Goal: Task Accomplishment & Management: Use online tool/utility

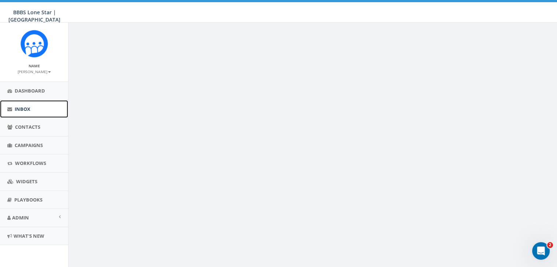
click at [25, 108] on span "Inbox" at bounding box center [23, 109] width 16 height 7
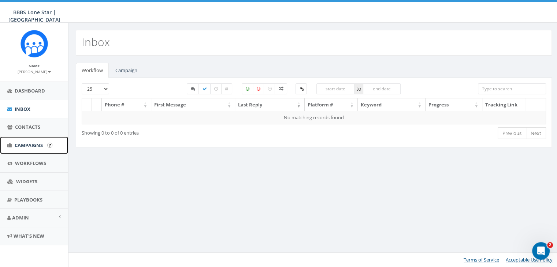
click at [29, 141] on link "Campaigns" at bounding box center [34, 146] width 68 height 18
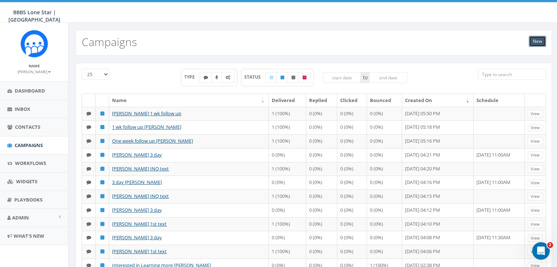
click at [539, 42] on link "New" at bounding box center [537, 41] width 17 height 11
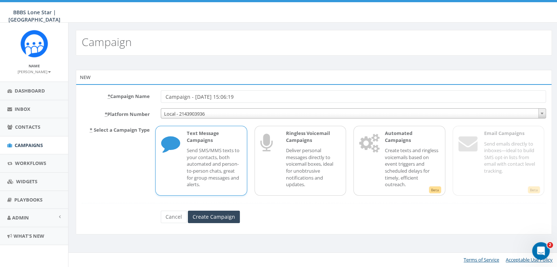
drag, startPoint x: 247, startPoint y: 96, endPoint x: 158, endPoint y: 95, distance: 88.3
click at [158, 95] on div "Campaign - 09/25/2025, 15:06:19" at bounding box center [353, 96] width 396 height 12
type input "Info Session Tearra Peace"
click at [192, 148] on p "Send SMS/MMS texts to your contacts, both automated and person-to-person chats,…" at bounding box center [214, 167] width 54 height 41
click at [221, 218] on input "Create Campaign" at bounding box center [214, 217] width 52 height 12
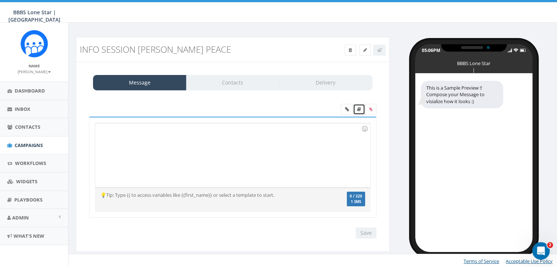
click at [363, 107] on link at bounding box center [359, 109] width 12 height 11
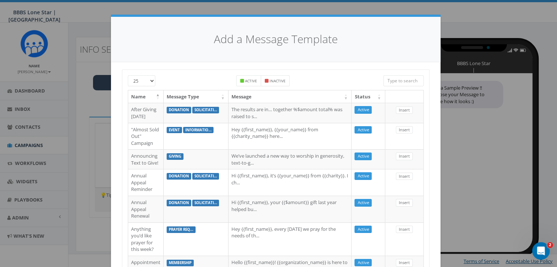
click at [391, 81] on input "search" at bounding box center [404, 80] width 40 height 11
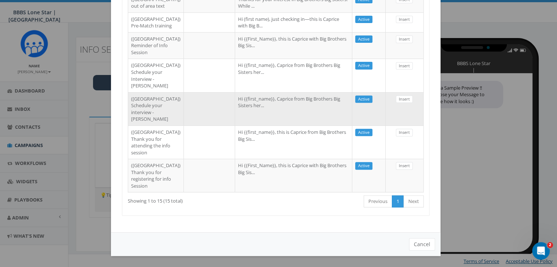
scroll to position [430, 0]
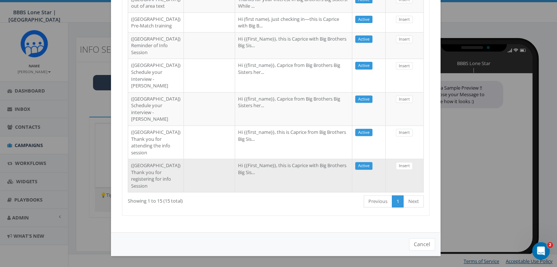
type input "Dallas"
click at [270, 172] on td "Hi {{First_Name}}, this is Caprice with Big Brothers Big Sis..." at bounding box center [293, 175] width 117 height 33
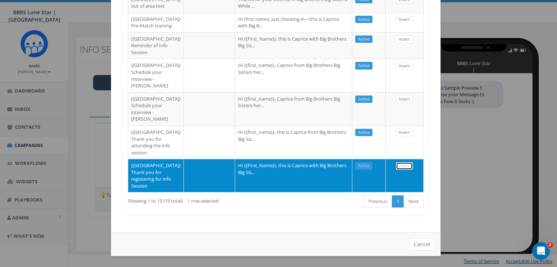
click at [404, 162] on link "Insert" at bounding box center [404, 166] width 17 height 8
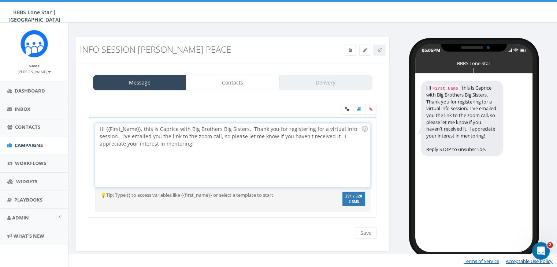
drag, startPoint x: 140, startPoint y: 129, endPoint x: 147, endPoint y: 145, distance: 17.3
click at [140, 129] on div "Hi {{First_Name}}, this is Caprice with Big Brothers Big Sisters. Thank you for…" at bounding box center [232, 155] width 275 height 64
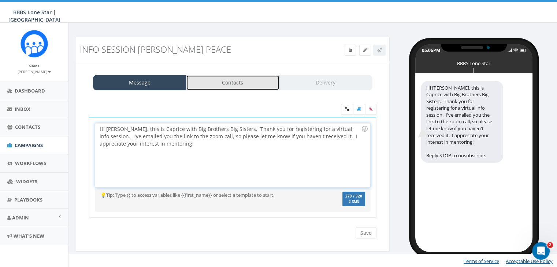
click at [224, 84] on link "Contacts" at bounding box center [232, 82] width 93 height 15
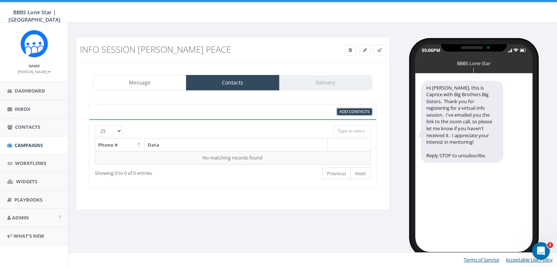
click at [353, 112] on span "Add Contacts" at bounding box center [355, 111] width 30 height 5
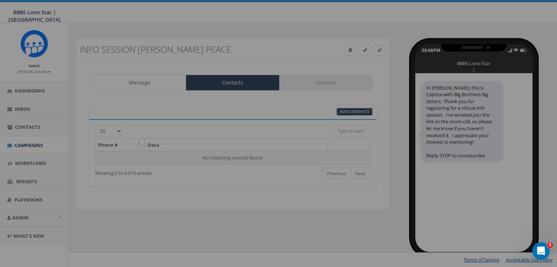
scroll to position [0, 0]
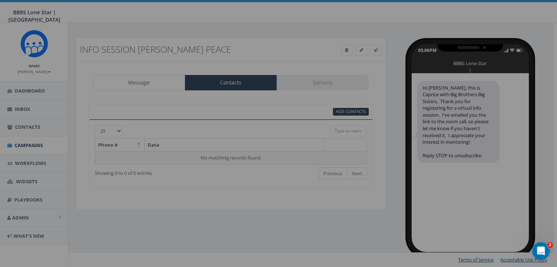
click at [338, 110] on div at bounding box center [278, 133] width 557 height 267
click at [296, 129] on div at bounding box center [278, 133] width 557 height 267
click at [292, 128] on div at bounding box center [278, 133] width 557 height 267
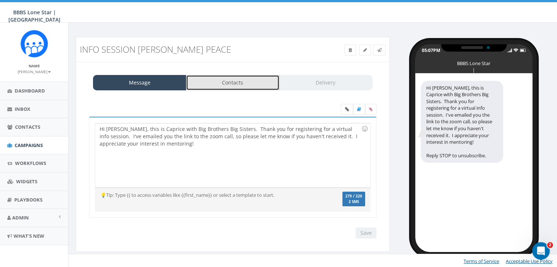
click at [215, 81] on link "Contacts" at bounding box center [232, 82] width 93 height 15
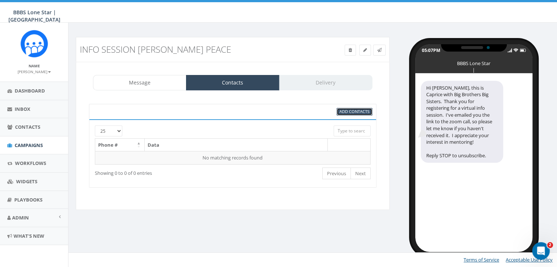
click at [363, 109] on span "Add Contacts" at bounding box center [355, 111] width 30 height 5
select select
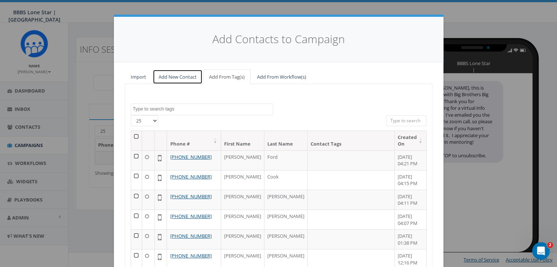
click at [177, 75] on link "Add New Contact" at bounding box center [178, 77] width 50 height 15
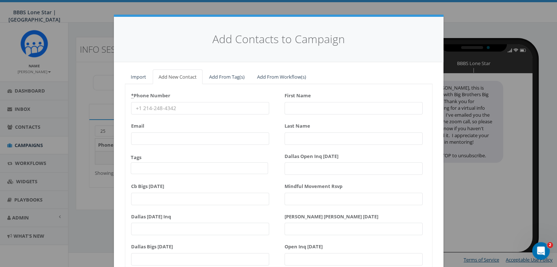
click at [163, 107] on input "* Phone Number" at bounding box center [200, 108] width 138 height 12
paste input "415-843-9624"
type input "415-843-9624"
click at [296, 105] on input "First Name" at bounding box center [354, 108] width 138 height 12
type input "T"
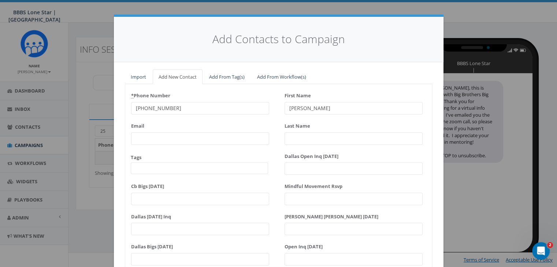
type input "[PERSON_NAME]"
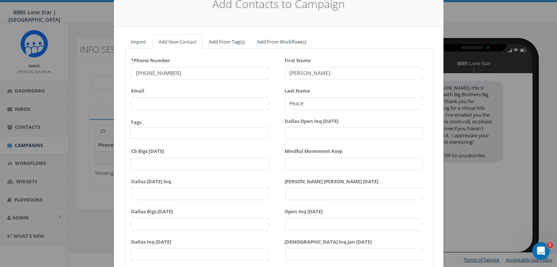
scroll to position [93, 0]
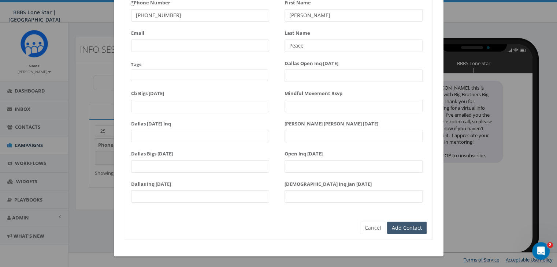
type input "Peace"
click at [410, 230] on input "Add Contact" at bounding box center [407, 228] width 40 height 12
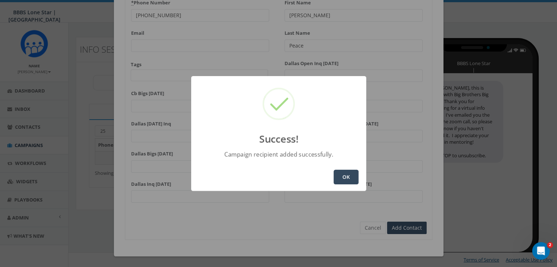
click at [348, 172] on button "OK" at bounding box center [346, 177] width 25 height 15
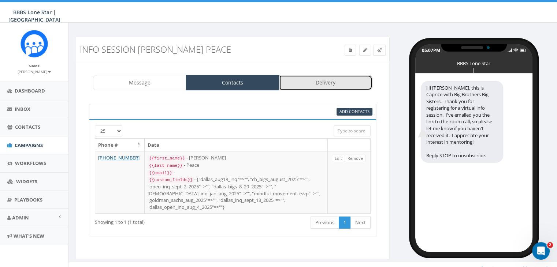
click at [321, 85] on link "Delivery" at bounding box center [325, 82] width 93 height 15
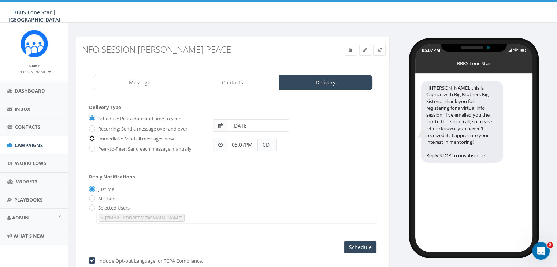
click at [89, 137] on input "Immediate: Send all messages now" at bounding box center [91, 139] width 5 height 5
radio input "true"
click at [355, 242] on input "Send Now" at bounding box center [359, 247] width 34 height 12
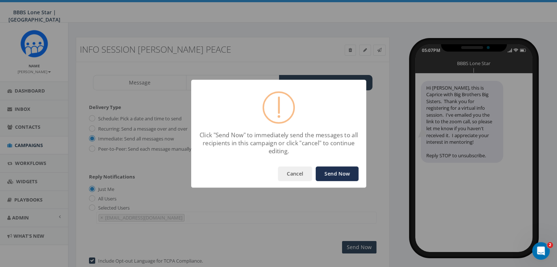
click at [346, 173] on button "Send Now" at bounding box center [337, 174] width 43 height 15
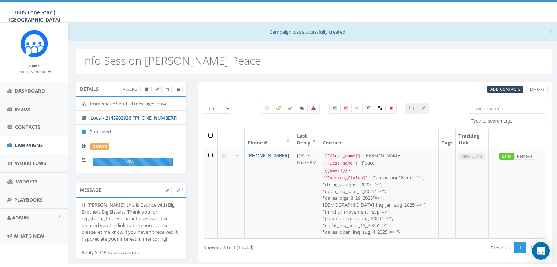
select select
click at [34, 144] on span "Campaigns" at bounding box center [29, 145] width 28 height 7
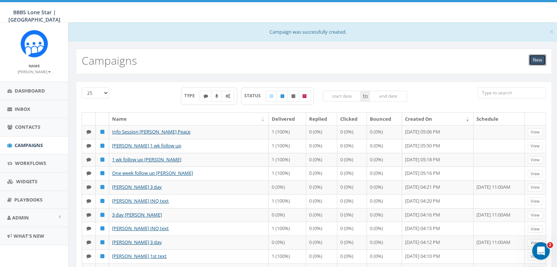
click at [544, 60] on link "New" at bounding box center [537, 60] width 17 height 11
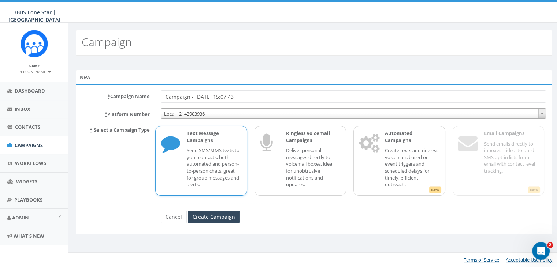
drag, startPoint x: 253, startPoint y: 97, endPoint x: 137, endPoint y: 93, distance: 115.8
click at [138, 93] on div "* Campaign Name Campaign - [DATE] 15:07:43" at bounding box center [313, 96] width 475 height 12
type input "reminder info session Tearra Peace"
click at [214, 162] on p "Send SMS/MMS texts to your contacts, both automated and person-to-person chats,…" at bounding box center [214, 167] width 54 height 41
click at [222, 217] on input "Create Campaign" at bounding box center [214, 217] width 52 height 12
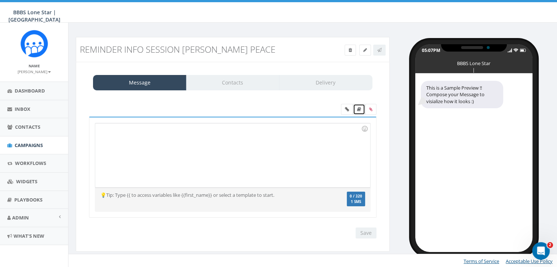
click at [360, 109] on icon at bounding box center [359, 109] width 4 height 4
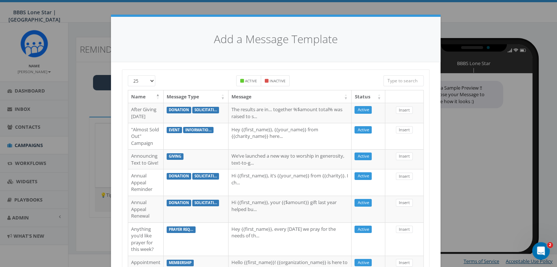
click at [395, 79] on input "search" at bounding box center [404, 80] width 40 height 11
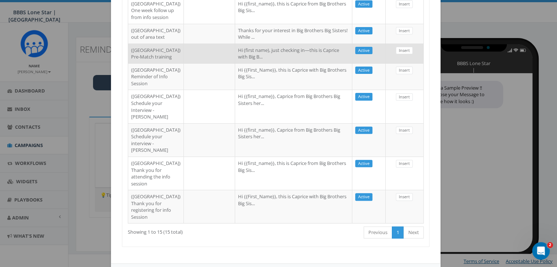
scroll to position [256, 0]
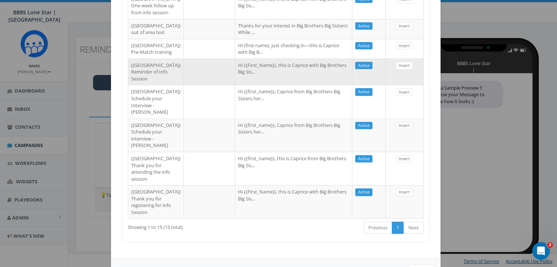
type input "dallas"
click at [263, 85] on td "Hi {{First_Name}}, this is Caprice with Big Brothers Big Sis..." at bounding box center [293, 72] width 117 height 27
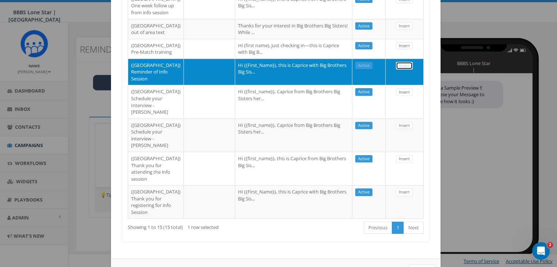
click at [400, 70] on link "Insert" at bounding box center [404, 66] width 17 height 8
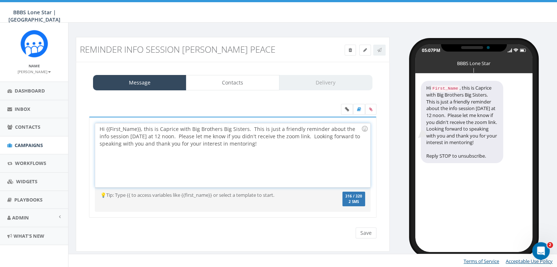
click at [141, 129] on div "Hi {{First_Name}}, this is Caprice with Big Brothers Big Sisters. This is just …" at bounding box center [232, 155] width 275 height 64
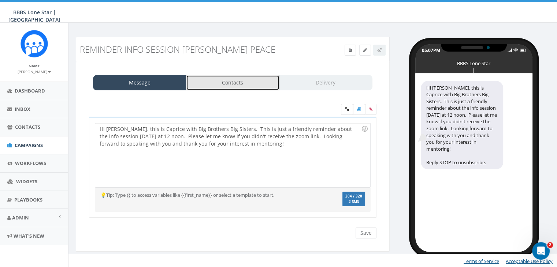
click at [212, 78] on link "Contacts" at bounding box center [232, 82] width 93 height 15
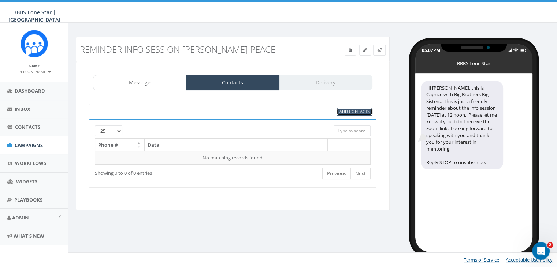
click at [346, 111] on span "Add Contacts" at bounding box center [355, 111] width 30 height 5
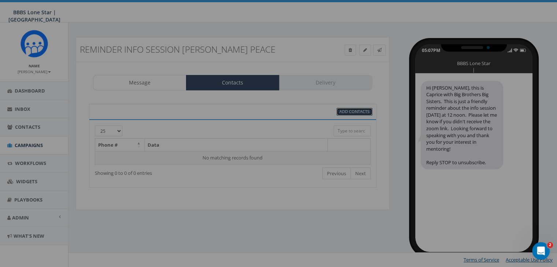
scroll to position [0, 0]
select select
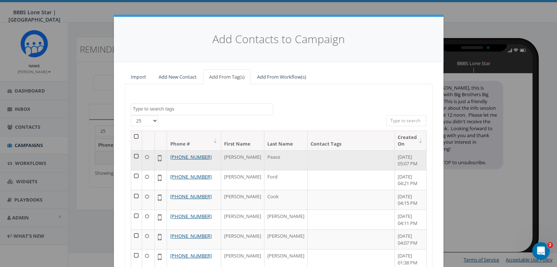
click at [136, 156] on td at bounding box center [136, 161] width 11 height 20
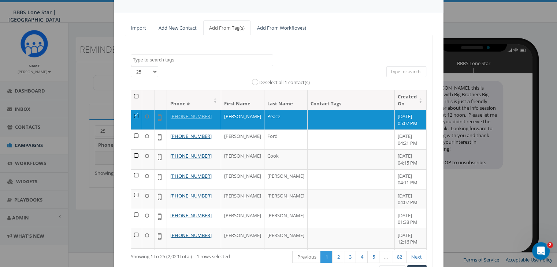
scroll to position [92, 0]
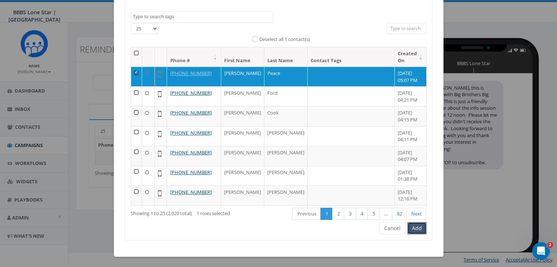
click at [413, 228] on button "Add" at bounding box center [416, 228] width 19 height 12
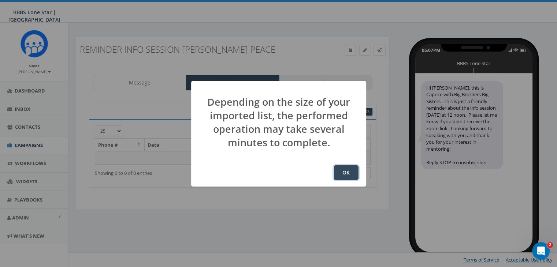
click at [346, 171] on button "OK" at bounding box center [346, 173] width 25 height 15
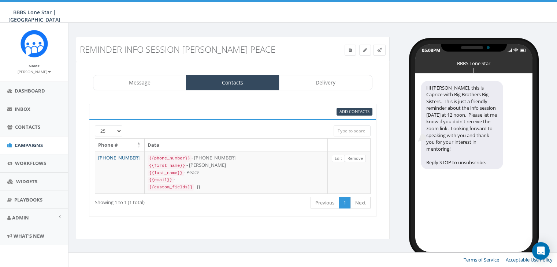
select select "1730"
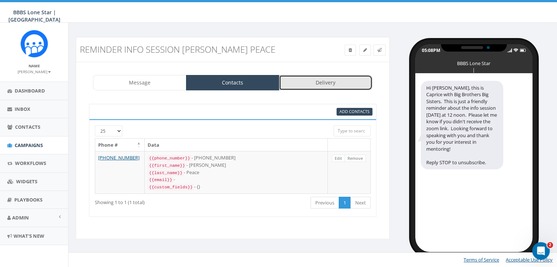
click at [310, 84] on link "Delivery" at bounding box center [325, 82] width 93 height 15
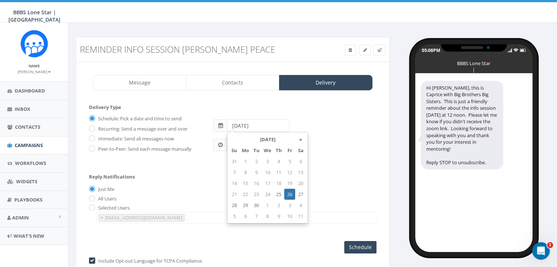
click at [274, 125] on input "2025-09-26" at bounding box center [258, 125] width 62 height 12
click at [256, 204] on td "30" at bounding box center [256, 205] width 11 height 11
type input "2025-09-30"
click at [198, 190] on div "Just Me" at bounding box center [233, 190] width 288 height 8
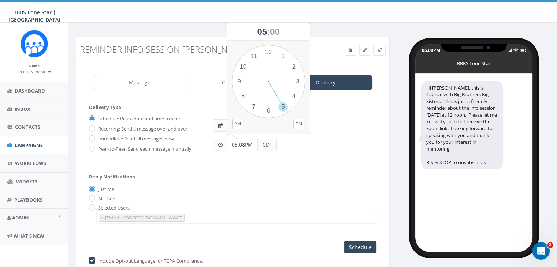
drag, startPoint x: 246, startPoint y: 147, endPoint x: 219, endPoint y: 145, distance: 26.8
click at [219, 145] on div "05:08PM CDT" at bounding box center [245, 145] width 64 height 12
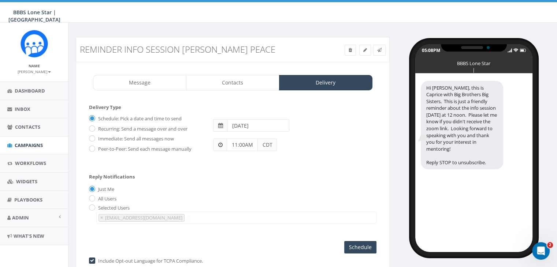
type input "11:00AM"
click at [216, 196] on div "All Users" at bounding box center [233, 199] width 288 height 8
click at [350, 241] on input "Schedule" at bounding box center [360, 247] width 32 height 12
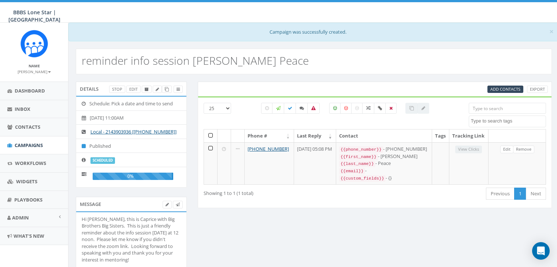
select select
click at [32, 141] on link "Campaigns" at bounding box center [34, 146] width 68 height 18
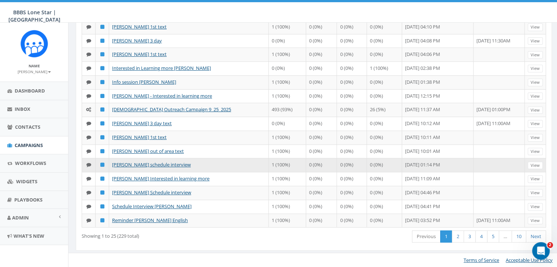
scroll to position [391, 0]
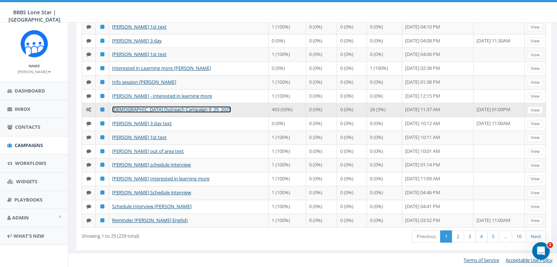
click at [138, 106] on link "[DEMOGRAPHIC_DATA] Outreach Campaign 9_25_2025" at bounding box center [171, 109] width 119 height 7
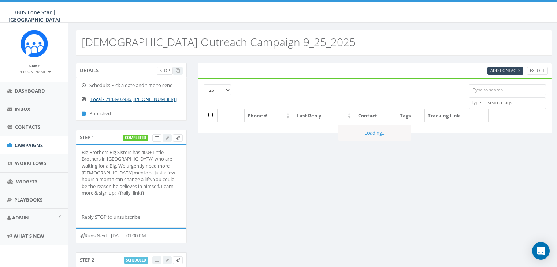
select select
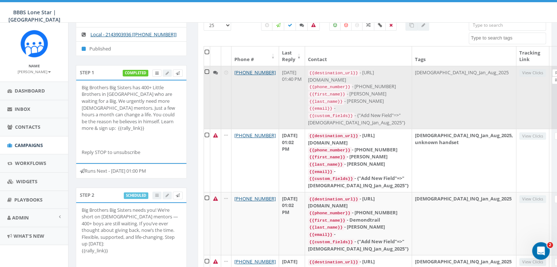
scroll to position [73, 0]
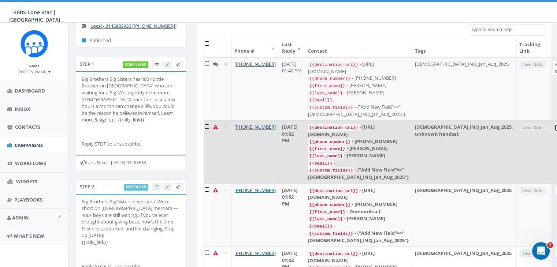
click at [555, 125] on link "Reply" at bounding box center [563, 128] width 16 height 8
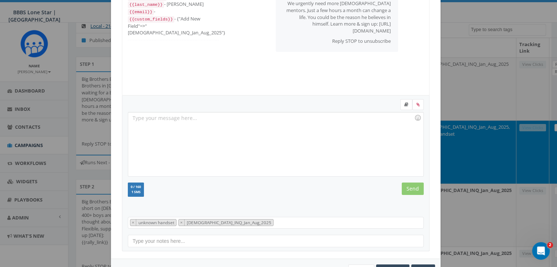
scroll to position [98, 0]
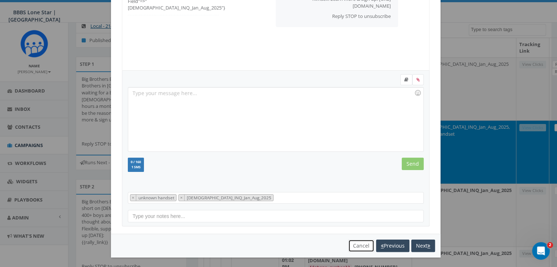
click at [357, 241] on button "Cancel" at bounding box center [361, 246] width 26 height 12
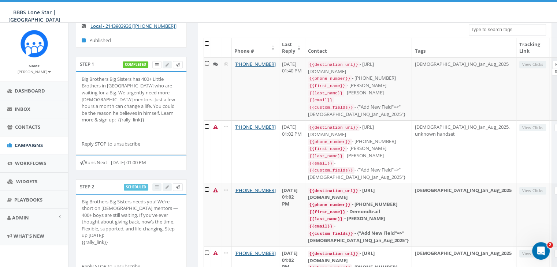
scroll to position [0, 0]
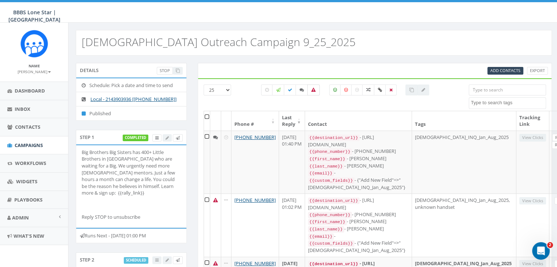
click at [314, 90] on icon at bounding box center [313, 90] width 4 height 4
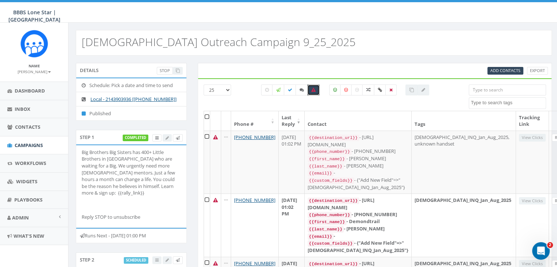
click at [314, 88] on icon at bounding box center [313, 90] width 4 height 4
checkbox input "false"
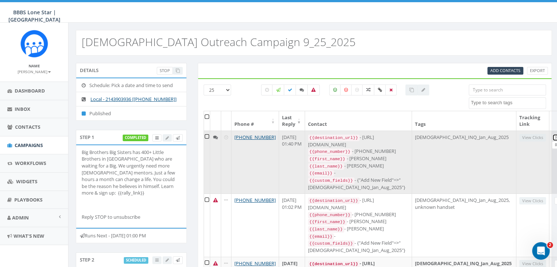
click at [552, 137] on link "Reply" at bounding box center [560, 138] width 16 height 8
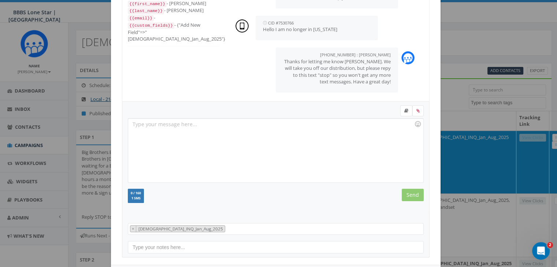
scroll to position [98, 0]
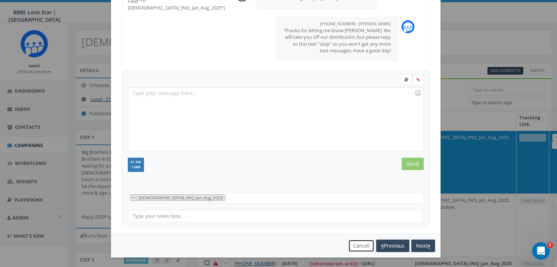
click at [354, 243] on button "Cancel" at bounding box center [361, 246] width 26 height 12
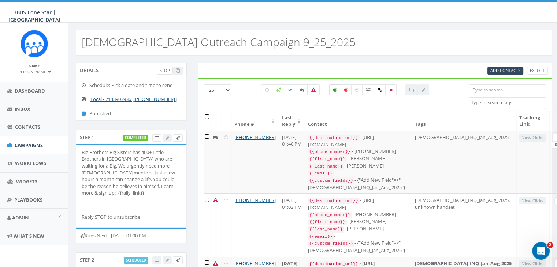
click at [335, 90] on icon at bounding box center [335, 90] width 4 height 4
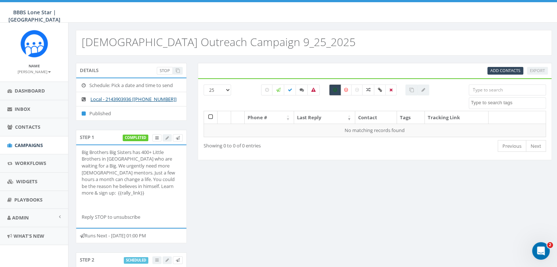
click at [335, 90] on icon at bounding box center [335, 90] width 4 height 4
checkbox input "false"
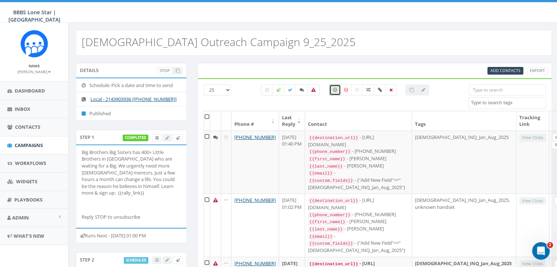
scroll to position [0, 0]
click at [26, 126] on span "Contacts" at bounding box center [27, 127] width 25 height 7
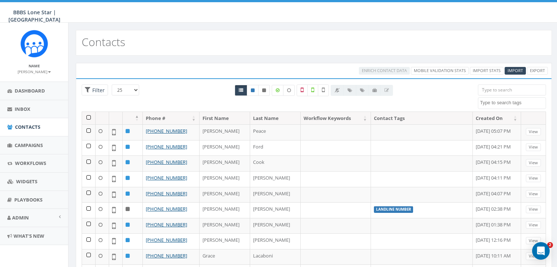
select select
click at [18, 109] on span "Inbox" at bounding box center [23, 109] width 16 height 7
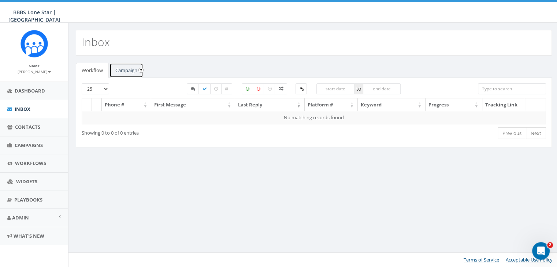
click at [127, 72] on link "Campaign" at bounding box center [127, 70] width 34 height 15
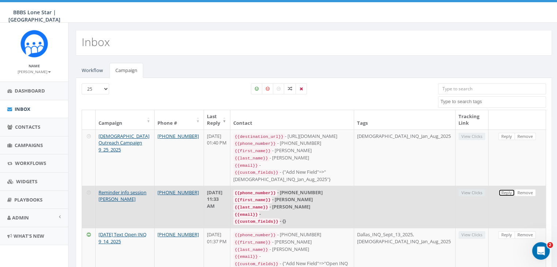
click at [506, 189] on link "Reply" at bounding box center [507, 193] width 16 height 8
select select
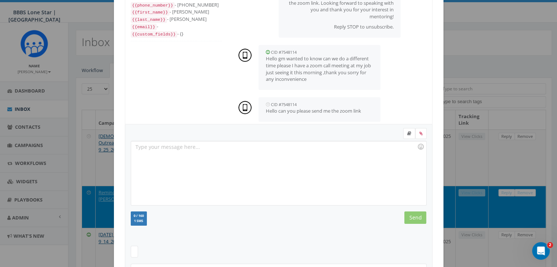
scroll to position [98, 0]
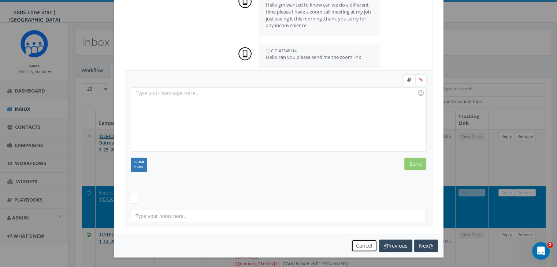
click at [356, 242] on button "Cancel" at bounding box center [364, 246] width 26 height 12
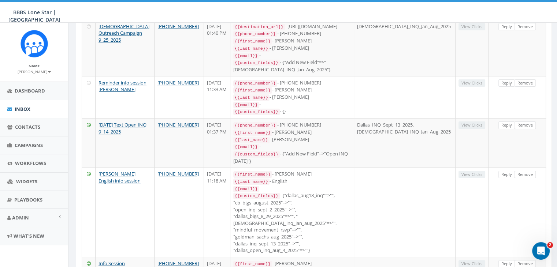
scroll to position [0, 0]
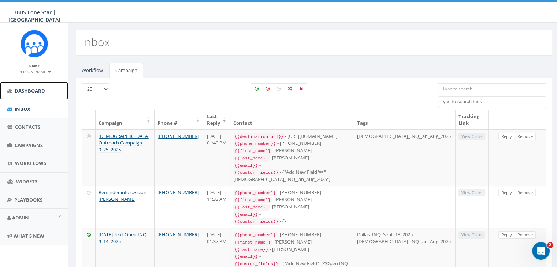
click at [31, 88] on span "Dashboard" at bounding box center [30, 91] width 30 height 7
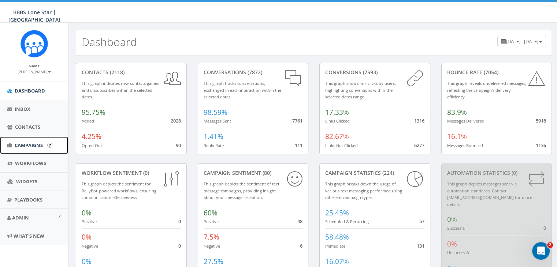
click at [29, 145] on span "Campaigns" at bounding box center [29, 145] width 28 height 7
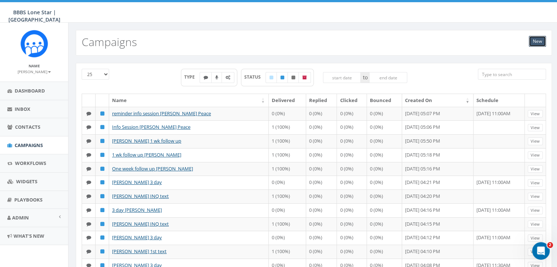
click at [530, 37] on link "New" at bounding box center [537, 41] width 17 height 11
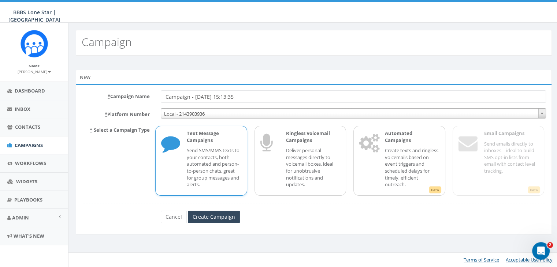
drag, startPoint x: 257, startPoint y: 95, endPoint x: 123, endPoint y: 99, distance: 133.8
click at [122, 95] on div "* Campaign Name Campaign - [DATE] 15:13:35" at bounding box center [313, 96] width 475 height 12
type input "Info Session [PERSON_NAME]"
click at [193, 148] on p "Send SMS/MMS texts to your contacts, both automated and person-to-person chats,…" at bounding box center [214, 167] width 54 height 41
click at [221, 218] on input "Create Campaign" at bounding box center [214, 217] width 52 height 12
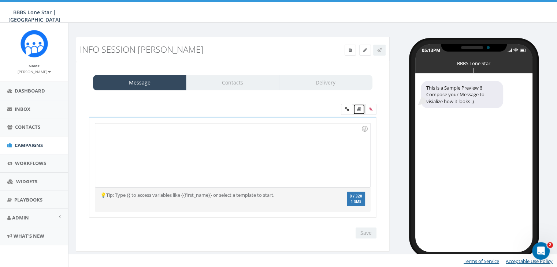
click at [359, 109] on icon at bounding box center [359, 109] width 4 height 4
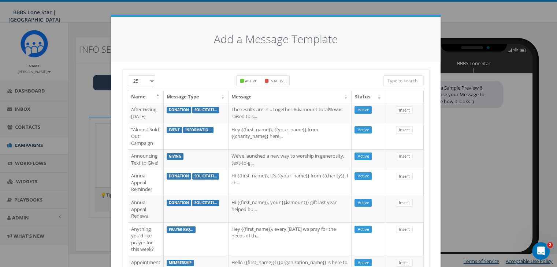
click at [407, 82] on input "search" at bounding box center [404, 80] width 40 height 11
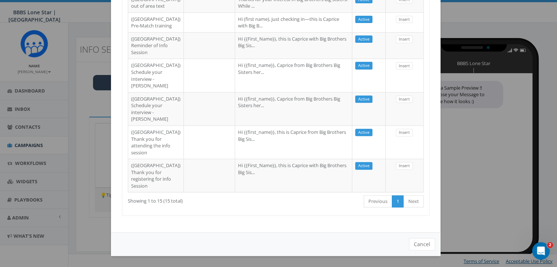
scroll to position [430, 0]
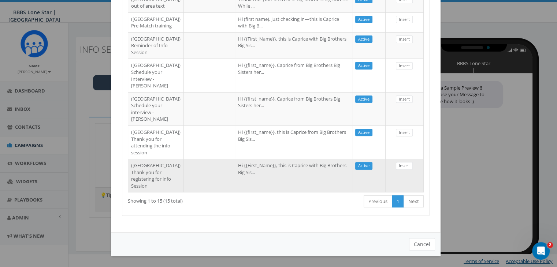
type input "[GEOGRAPHIC_DATA]"
click at [262, 166] on td "Hi {{First_Name}}, this is Caprice with Big Brothers Big Sis..." at bounding box center [293, 175] width 117 height 33
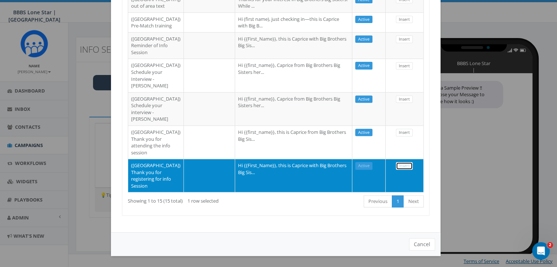
click at [396, 162] on link "Insert" at bounding box center [404, 166] width 17 height 8
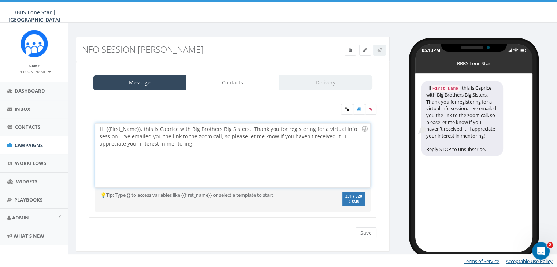
click at [140, 127] on div "Hi {{First_Name}}, this is Caprice with Big Brothers Big Sisters. Thank you for…" at bounding box center [232, 155] width 275 height 64
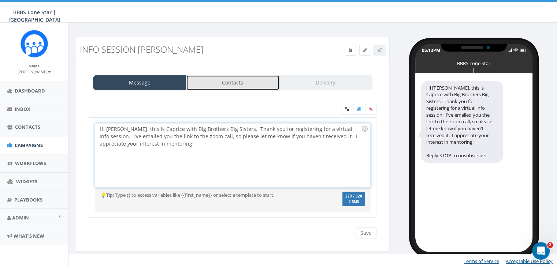
click at [230, 82] on link "Contacts" at bounding box center [232, 82] width 93 height 15
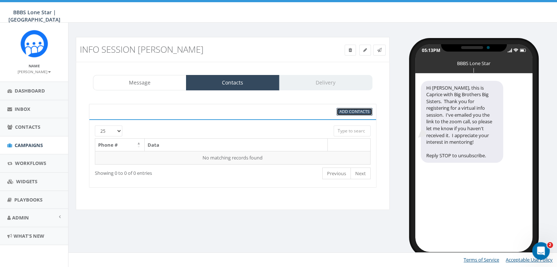
click at [358, 110] on span "Add Contacts" at bounding box center [355, 111] width 30 height 5
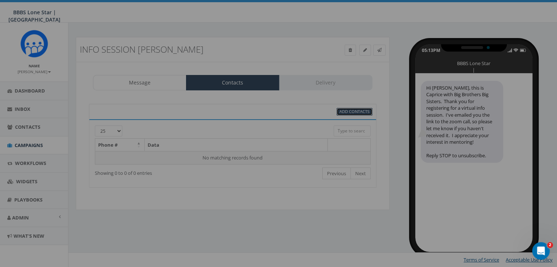
select select
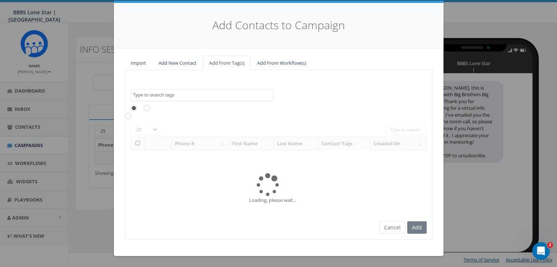
scroll to position [0, 0]
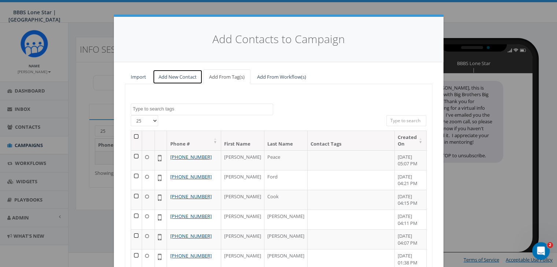
click at [171, 75] on link "Add New Contact" at bounding box center [178, 77] width 50 height 15
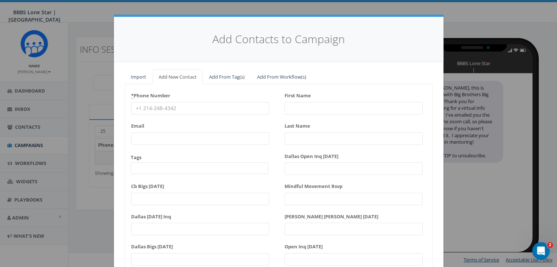
click at [144, 106] on input "* Phone Number" at bounding box center [200, 108] width 138 height 12
paste input "469-329-8775"
type input "469-329-8775"
click at [301, 107] on input "First Name" at bounding box center [354, 108] width 138 height 12
type input "C"
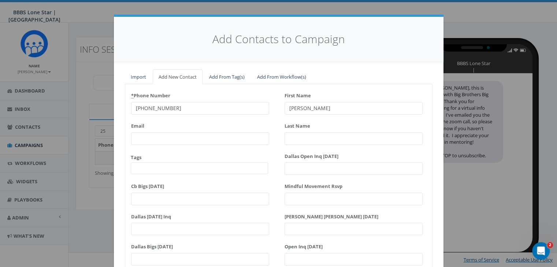
type input "[PERSON_NAME]"
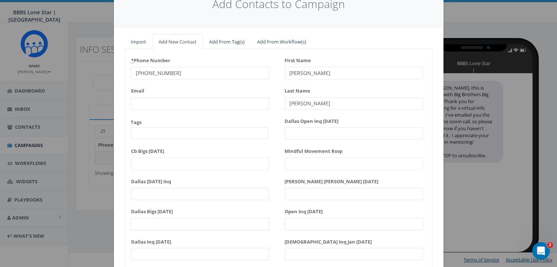
scroll to position [93, 0]
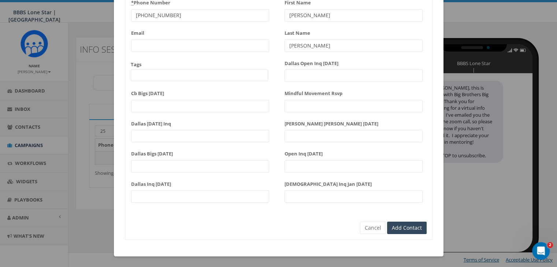
type input "[PERSON_NAME]"
click at [424, 229] on div "* Phone Number 469-329-8775 Email Tags Dallas BIGS 8_29_2025 Dallas_INQ_Sept_13…" at bounding box center [279, 115] width 308 height 249
click at [415, 226] on input "Add Contact" at bounding box center [407, 228] width 40 height 12
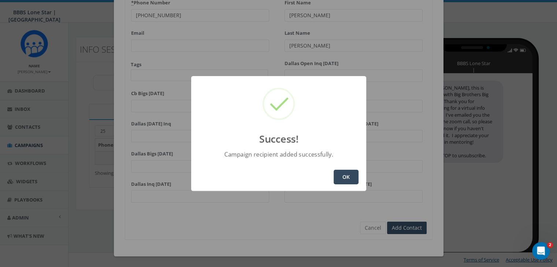
click at [350, 178] on button "OK" at bounding box center [346, 177] width 25 height 15
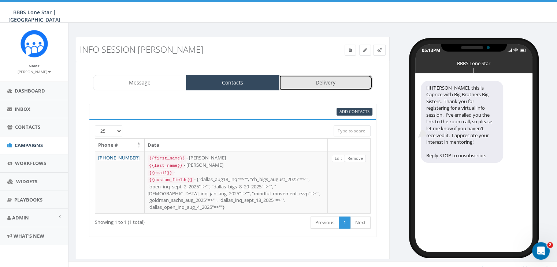
click at [330, 82] on link "Delivery" at bounding box center [325, 82] width 93 height 15
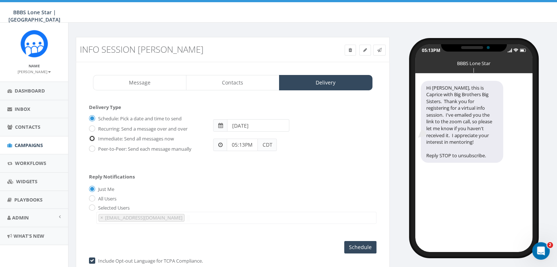
click at [91, 137] on input "Immediate: Send all messages now" at bounding box center [91, 139] width 5 height 5
radio input "true"
click at [374, 247] on input "Send Now" at bounding box center [359, 247] width 34 height 12
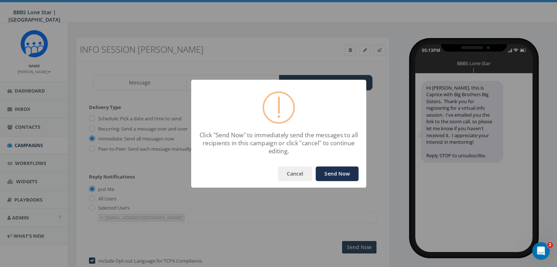
click at [335, 170] on button "Send Now" at bounding box center [337, 174] width 43 height 15
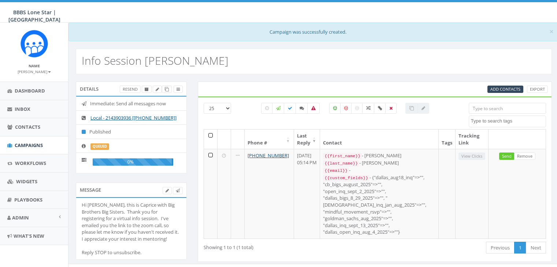
select select
click at [27, 145] on span "Campaigns" at bounding box center [29, 145] width 28 height 7
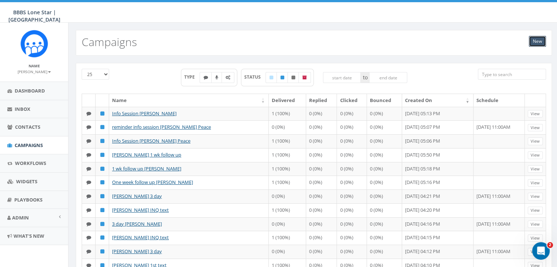
click at [534, 40] on link "New" at bounding box center [537, 41] width 17 height 11
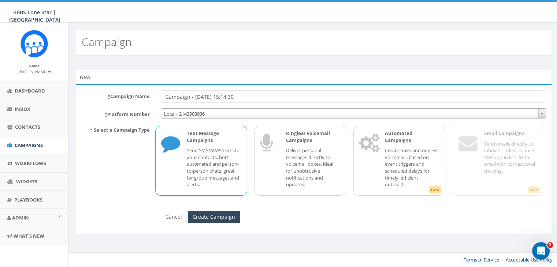
drag, startPoint x: 253, startPoint y: 99, endPoint x: 79, endPoint y: 100, distance: 174.0
click at [81, 99] on div "* Campaign Name Campaign - [DATE] 15:14:30" at bounding box center [313, 96] width 475 height 12
type input "Reminder Info Session [PERSON_NAME]"
click at [187, 147] on p "Send SMS/MMS texts to your contacts, both automated and person-to-person chats,…" at bounding box center [214, 167] width 54 height 41
click at [213, 216] on input "Create Campaign" at bounding box center [214, 217] width 52 height 12
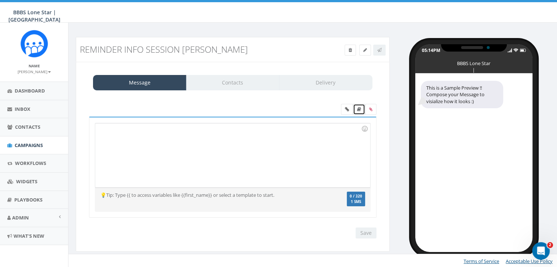
click at [360, 109] on icon at bounding box center [359, 109] width 4 height 4
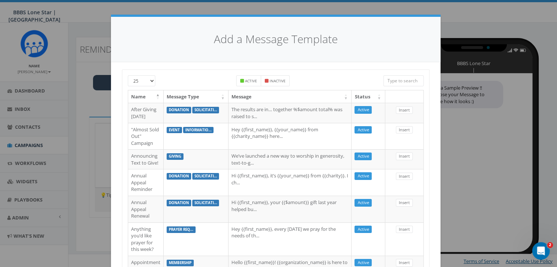
click at [404, 82] on input "search" at bounding box center [404, 80] width 40 height 11
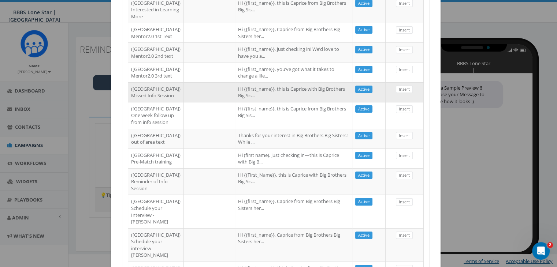
scroll to position [183, 0]
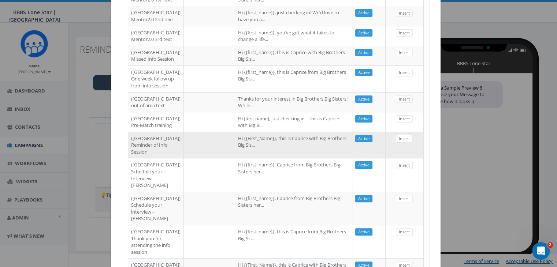
type input "[GEOGRAPHIC_DATA]"
click at [184, 159] on td at bounding box center [209, 145] width 51 height 27
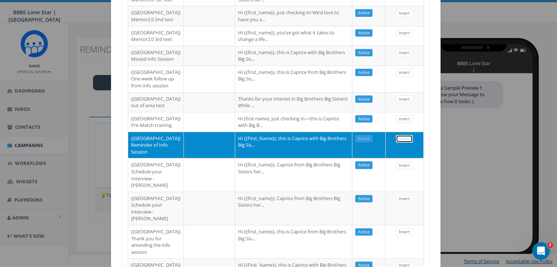
click at [403, 143] on link "Insert" at bounding box center [404, 139] width 17 height 8
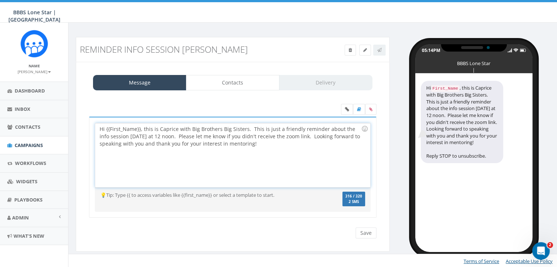
click at [140, 129] on div "Hi {{First_Name}}, this is Caprice with Big Brothers Big Sisters. This is just …" at bounding box center [232, 155] width 275 height 64
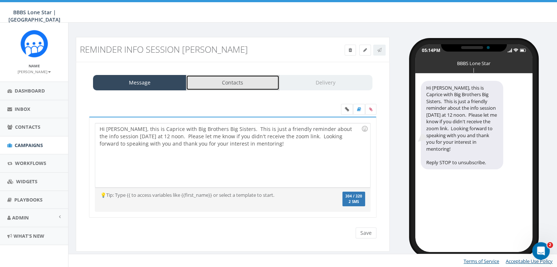
click at [255, 81] on link "Contacts" at bounding box center [232, 82] width 93 height 15
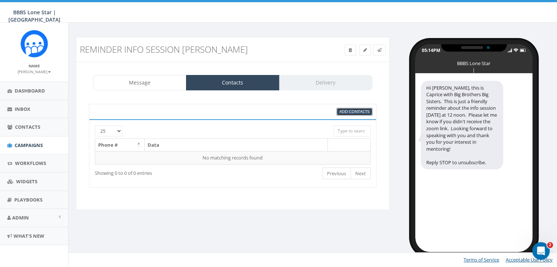
click at [360, 110] on span "Add Contacts" at bounding box center [355, 111] width 30 height 5
select select
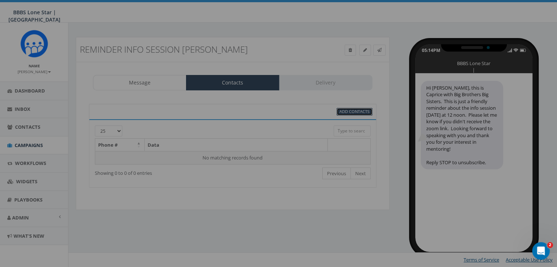
scroll to position [0, 0]
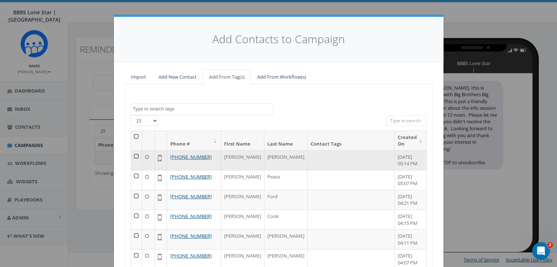
click at [134, 156] on td at bounding box center [136, 161] width 11 height 20
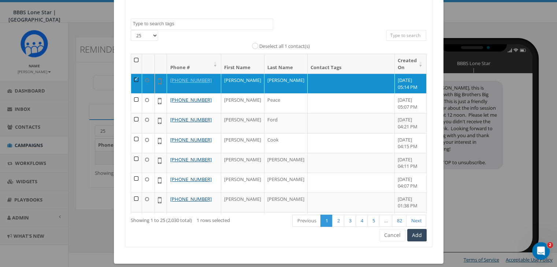
scroll to position [92, 0]
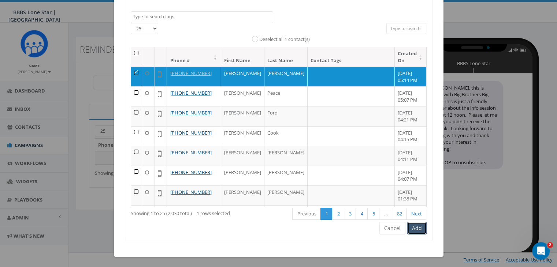
click at [413, 226] on button "Add" at bounding box center [416, 228] width 19 height 12
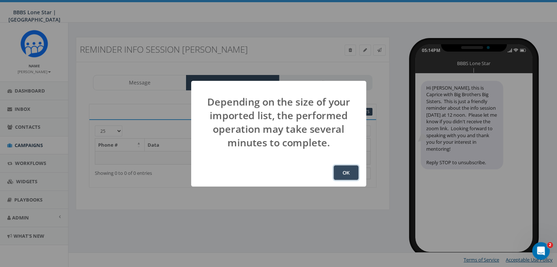
click at [348, 169] on button "OK" at bounding box center [346, 173] width 25 height 15
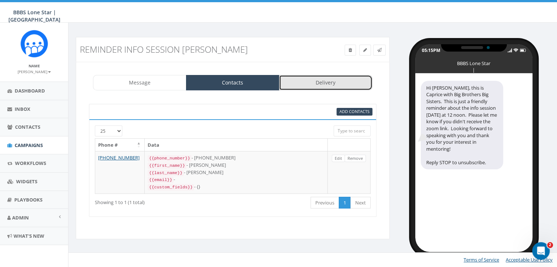
click at [322, 82] on link "Delivery" at bounding box center [325, 82] width 93 height 15
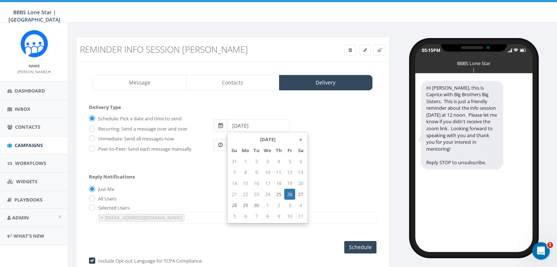
click at [269, 128] on input "[DATE]" at bounding box center [258, 125] width 62 height 12
click at [290, 138] on th "September 2025" at bounding box center [267, 139] width 55 height 11
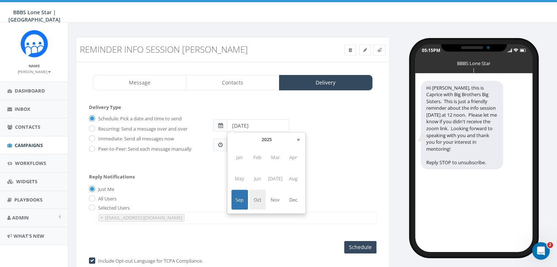
click at [255, 201] on span "Oct" at bounding box center [257, 200] width 16 height 20
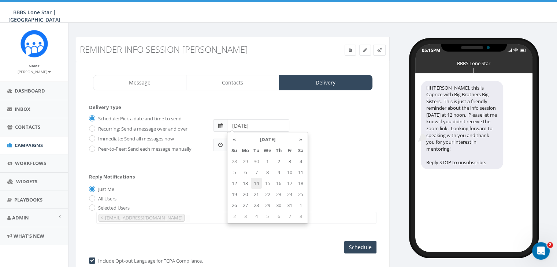
click at [256, 180] on td "14" at bounding box center [256, 183] width 11 height 11
type input "2025-10-14"
click at [323, 173] on div "Reply Notifications Just Me All Users Selected Users chawkins@bbbstx.org abruce…" at bounding box center [233, 197] width 288 height 61
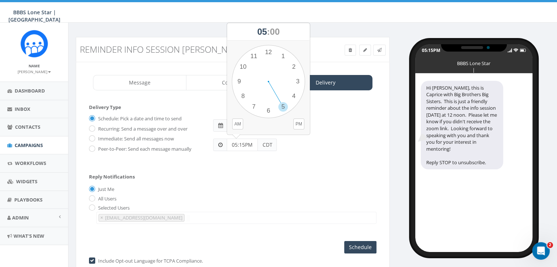
drag, startPoint x: 246, startPoint y: 144, endPoint x: 223, endPoint y: 144, distance: 23.4
click at [223, 144] on div "05:15PM CDT" at bounding box center [245, 145] width 64 height 12
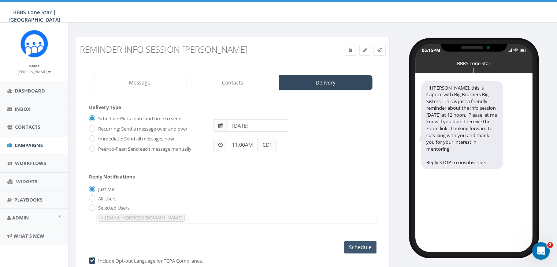
type input "11:00AM"
click at [356, 245] on input "Schedule" at bounding box center [360, 247] width 32 height 12
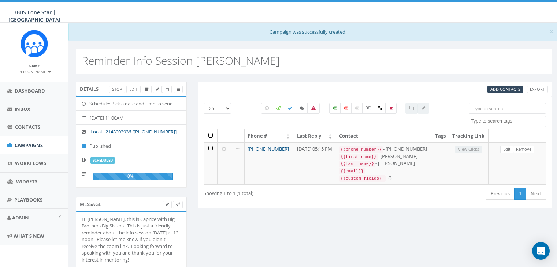
select select
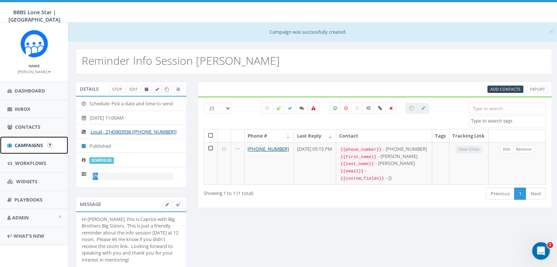
click at [17, 146] on span "Campaigns" at bounding box center [29, 145] width 28 height 7
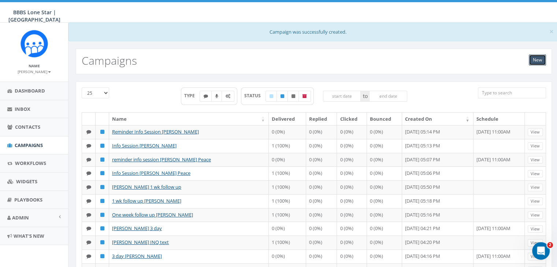
click at [538, 58] on link "New" at bounding box center [537, 60] width 17 height 11
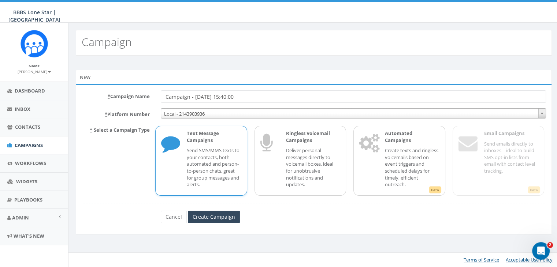
drag, startPoint x: 249, startPoint y: 96, endPoint x: 136, endPoint y: 96, distance: 113.9
click at [136, 96] on div "* Campaign Name Campaign - 09/25/2025, 15:40:00" at bounding box center [313, 96] width 475 height 12
type input "F"
click at [28, 124] on span "Contacts" at bounding box center [27, 127] width 25 height 7
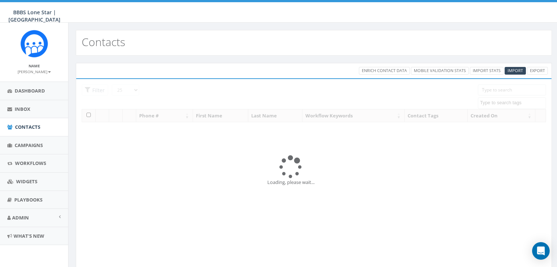
select select
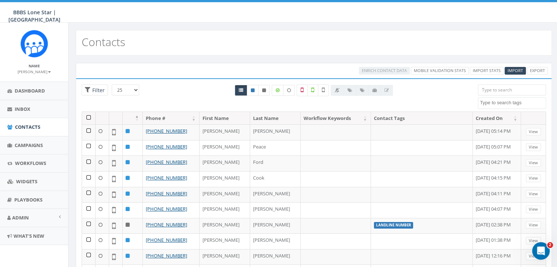
click at [488, 101] on textarea "Search" at bounding box center [513, 103] width 66 height 7
click at [487, 89] on input "search" at bounding box center [512, 90] width 68 height 11
paste input "469-441-4533"
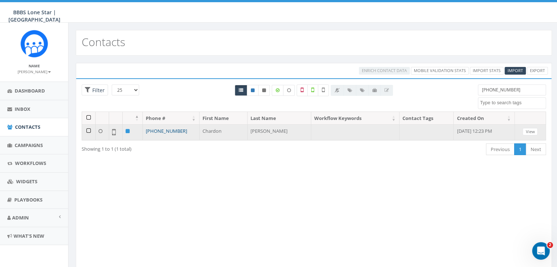
type input "469-441-4533"
click at [173, 131] on link "[PHONE_NUMBER]" at bounding box center [166, 131] width 41 height 7
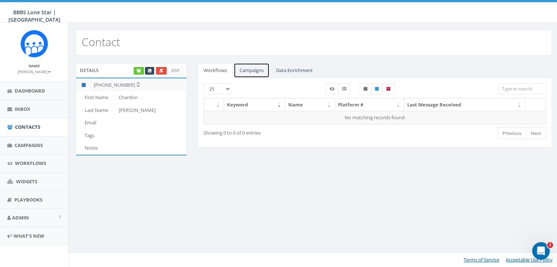
click at [250, 70] on link "Campaigns" at bounding box center [252, 70] width 36 height 15
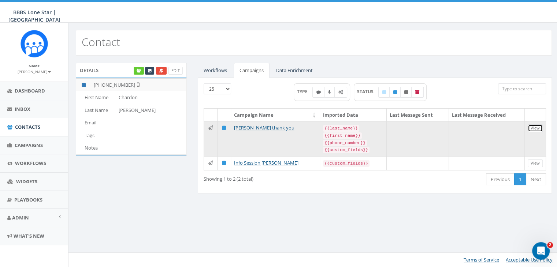
click at [530, 127] on link "View" at bounding box center [535, 129] width 15 height 8
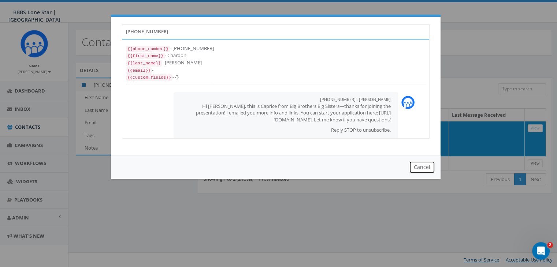
click at [428, 163] on button "Cancel" at bounding box center [422, 167] width 26 height 12
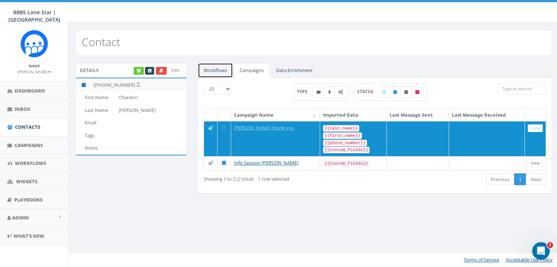
click at [210, 67] on link "Workflows" at bounding box center [215, 70] width 35 height 15
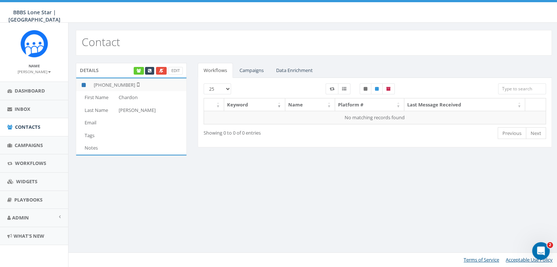
click at [94, 97] on td "First Name" at bounding box center [96, 97] width 40 height 13
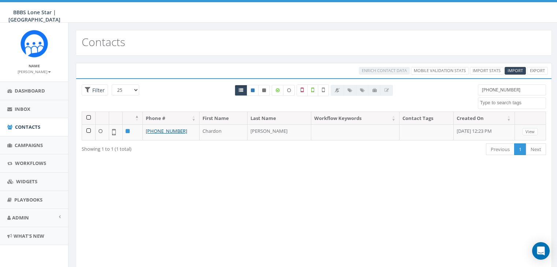
select select
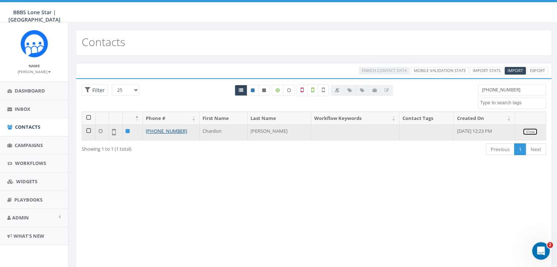
click at [537, 128] on link "View" at bounding box center [530, 132] width 15 height 8
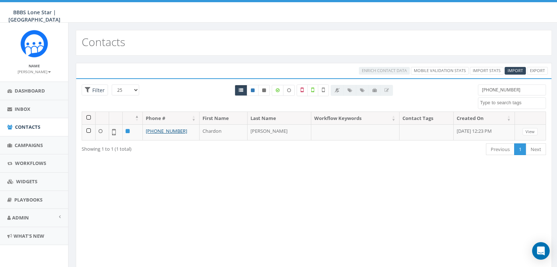
select select
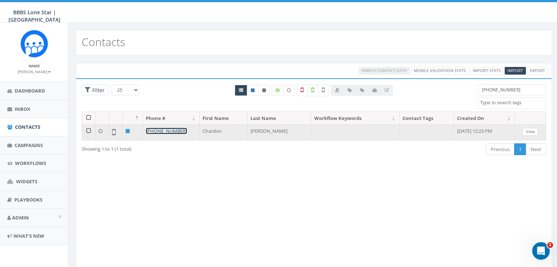
click at [148, 131] on link "+1 469-441-4533" at bounding box center [166, 131] width 41 height 7
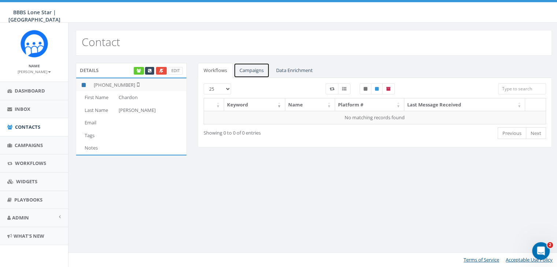
click at [238, 69] on link "Campaigns" at bounding box center [252, 70] width 36 height 15
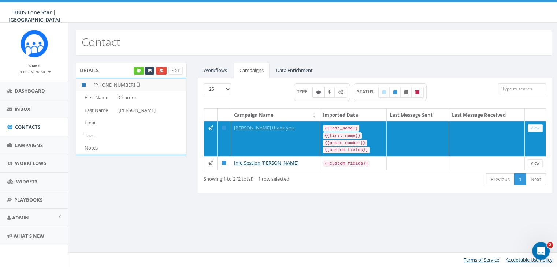
click at [319, 94] on icon at bounding box center [319, 92] width 4 height 4
checkbox input "true"
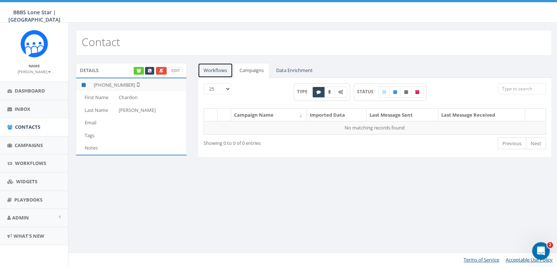
click at [220, 67] on link "Workflows" at bounding box center [215, 70] width 35 height 15
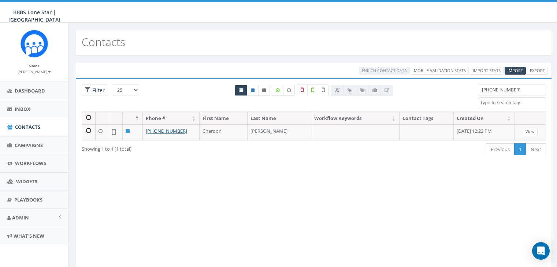
select select
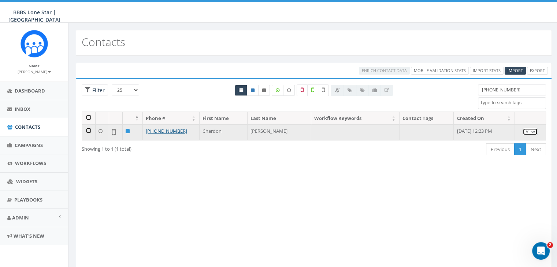
click at [532, 131] on link "View" at bounding box center [530, 132] width 15 height 8
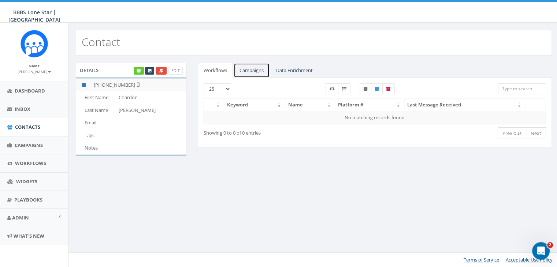
click at [252, 72] on link "Campaigns" at bounding box center [252, 70] width 36 height 15
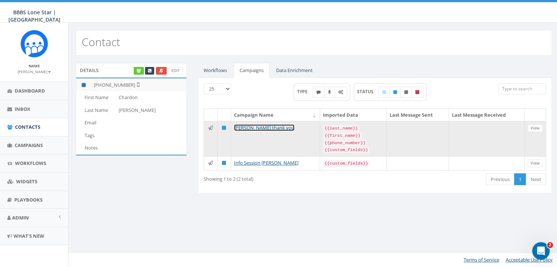
click at [274, 128] on link "[PERSON_NAME] thank you" at bounding box center [264, 128] width 60 height 7
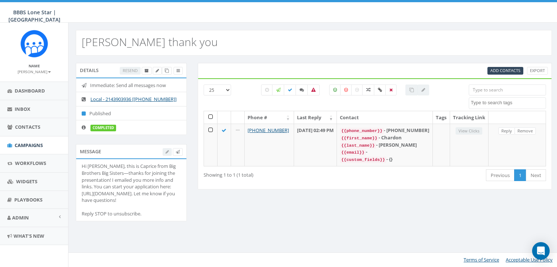
select select
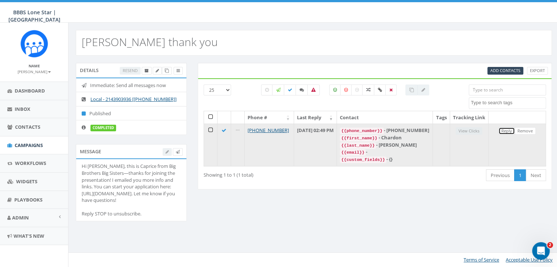
click at [504, 135] on link "Reply" at bounding box center [507, 131] width 16 height 8
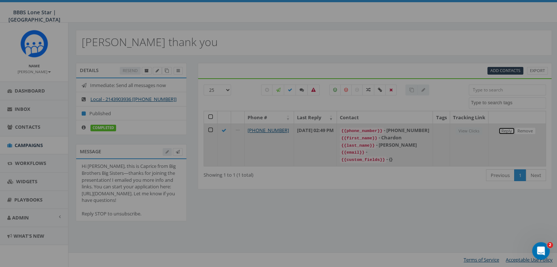
select select
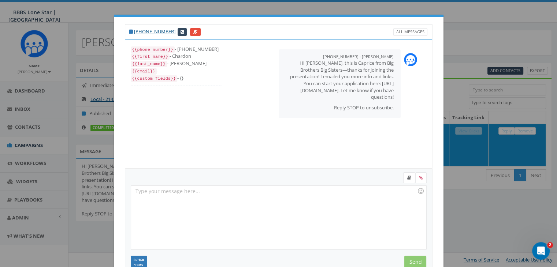
click at [167, 195] on div at bounding box center [278, 218] width 295 height 64
click at [407, 179] on icon at bounding box center [409, 178] width 4 height 4
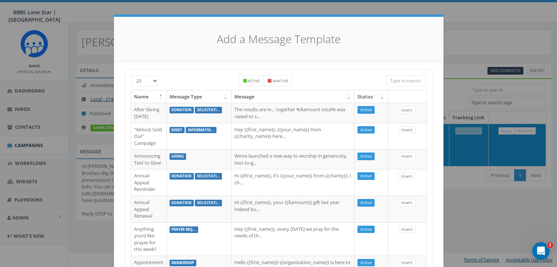
click at [393, 84] on input "search" at bounding box center [406, 80] width 40 height 11
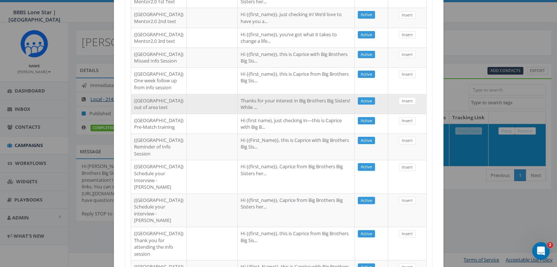
scroll to position [183, 0]
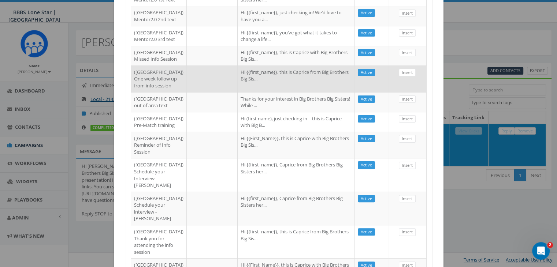
type input "Dallas"
click at [187, 92] on td at bounding box center [212, 79] width 51 height 27
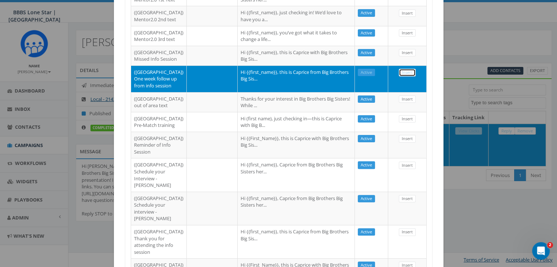
click at [403, 77] on link "Insert" at bounding box center [407, 73] width 17 height 8
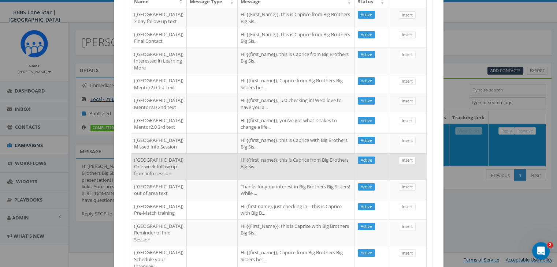
select select
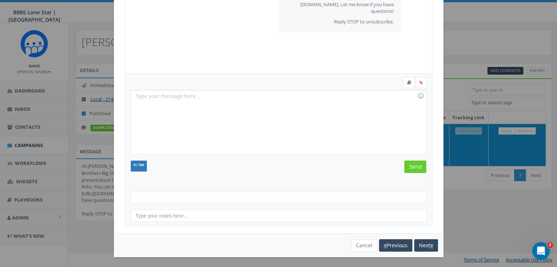
scroll to position [93, 0]
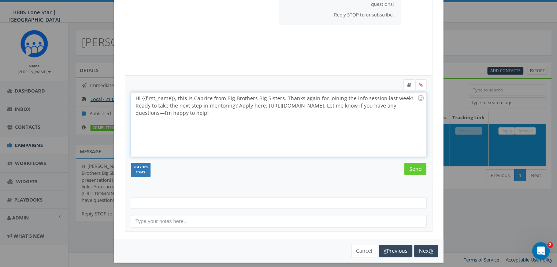
click at [171, 99] on div "Hi {{first_name}}, this is Caprice from Big Brothers Big Sisters. Thanks again …" at bounding box center [278, 125] width 295 height 64
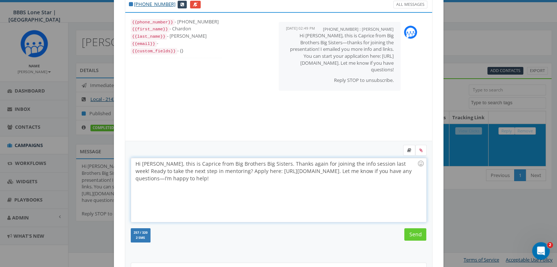
scroll to position [20, 0]
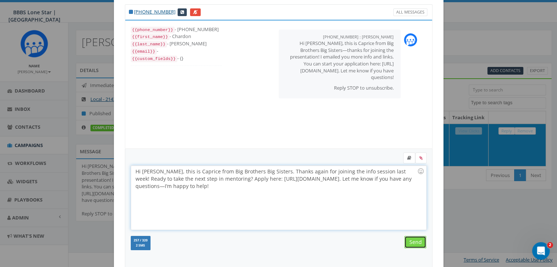
click at [412, 242] on input "Send" at bounding box center [415, 242] width 22 height 12
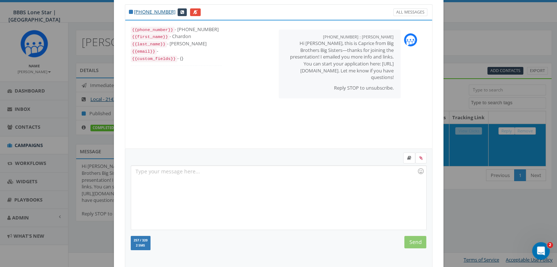
scroll to position [32, 0]
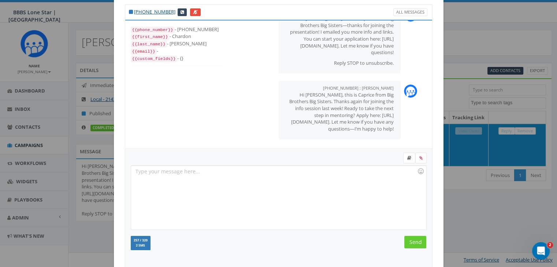
click at [458, 211] on div "+1 469-441-4533 All Messages {{phone_number}} - +14694414533 {{first_name}} - C…" at bounding box center [278, 133] width 557 height 267
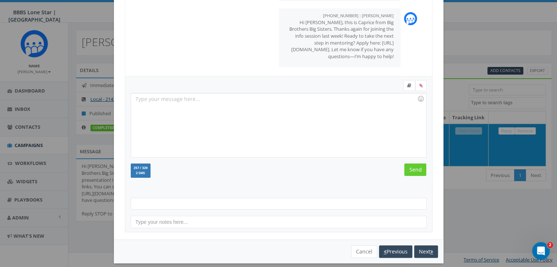
scroll to position [98, 0]
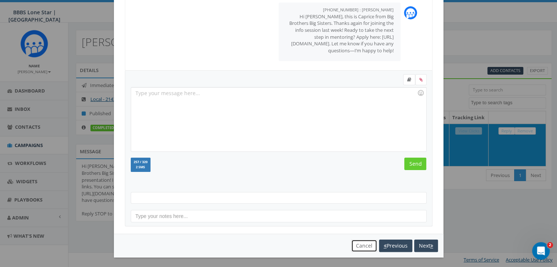
click at [361, 245] on button "Cancel" at bounding box center [364, 246] width 26 height 12
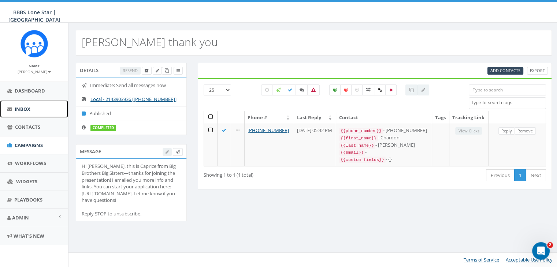
click at [22, 108] on span "Inbox" at bounding box center [23, 109] width 16 height 7
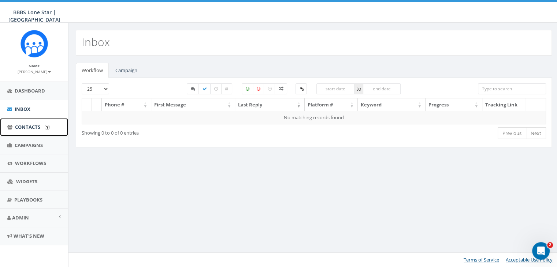
click at [26, 122] on link "Contacts" at bounding box center [34, 127] width 68 height 18
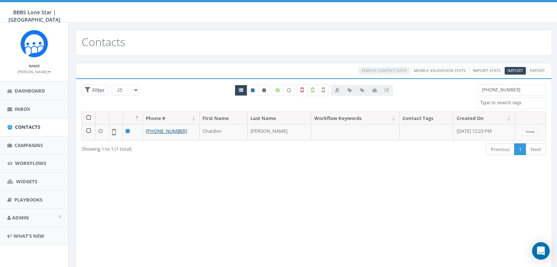
select select
drag, startPoint x: 512, startPoint y: 87, endPoint x: 474, endPoint y: 93, distance: 37.8
click at [474, 93] on div "[PHONE_NUMBER] [GEOGRAPHIC_DATA] BIGS 8_29_2025 [GEOGRAPHIC_DATA] Import - [DAT…" at bounding box center [512, 97] width 79 height 25
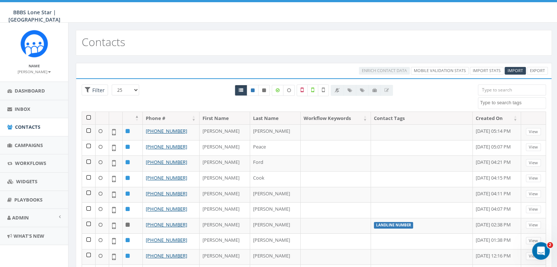
click at [482, 89] on input "search" at bounding box center [512, 90] width 68 height 11
paste input "[PHONE_NUMBER]"
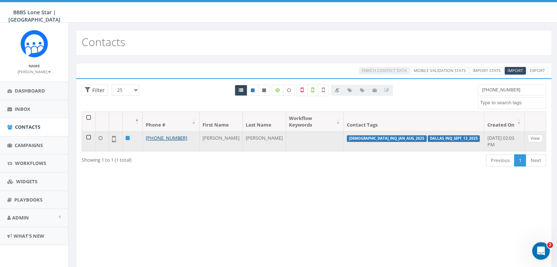
type input "[PHONE_NUMBER]"
click at [539, 135] on link "View" at bounding box center [535, 139] width 15 height 8
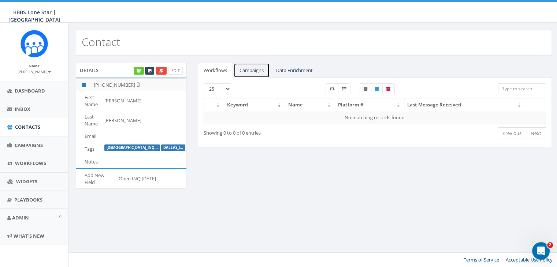
click at [251, 67] on link "Campaigns" at bounding box center [252, 70] width 36 height 15
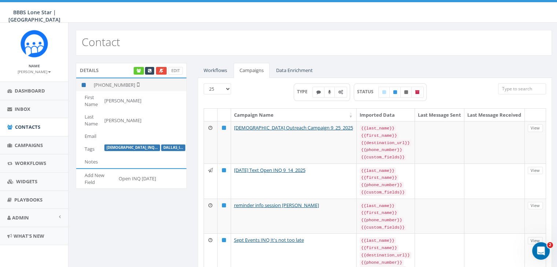
click at [118, 84] on td "[PHONE_NUMBER]" at bounding box center [139, 84] width 96 height 13
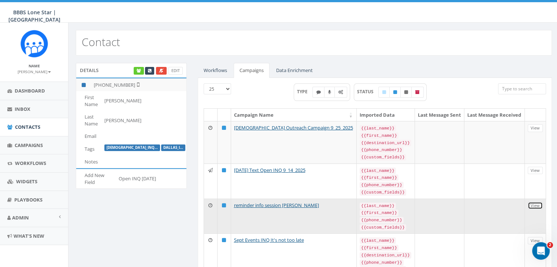
click at [534, 203] on link "View" at bounding box center [535, 206] width 15 height 8
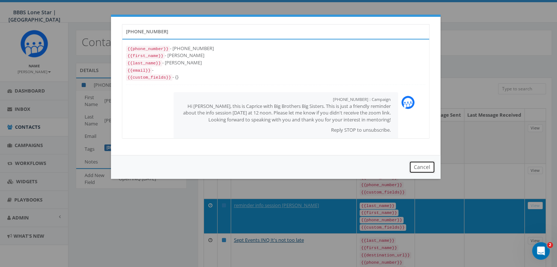
click at [423, 166] on button "Cancel" at bounding box center [422, 167] width 26 height 12
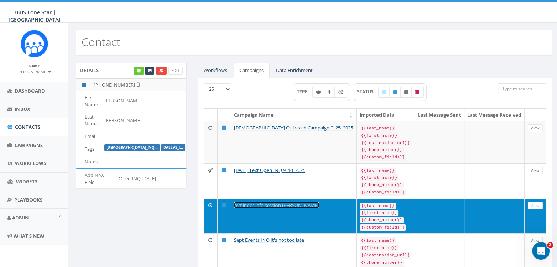
click at [286, 202] on link "reminder info session Tyler Zienty" at bounding box center [276, 205] width 85 height 7
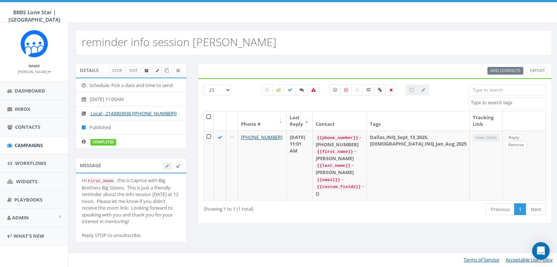
select select
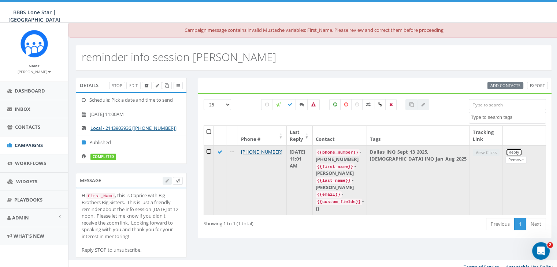
click at [508, 153] on link "Reply" at bounding box center [514, 153] width 16 height 8
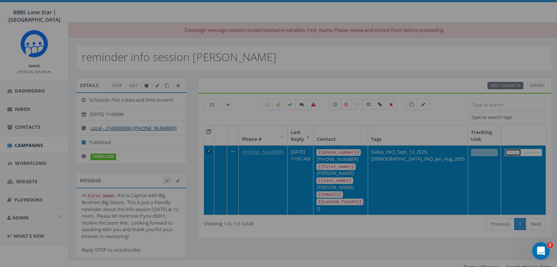
scroll to position [7, 0]
select select "[DEMOGRAPHIC_DATA]_INQ_Jan_Aug_2025"
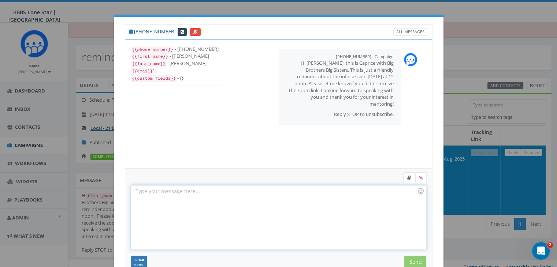
click at [276, 195] on div at bounding box center [278, 218] width 295 height 64
click at [408, 179] on icon at bounding box center [409, 178] width 4 height 4
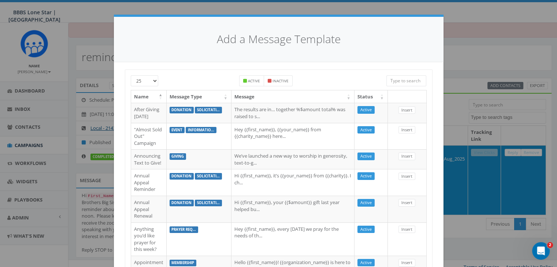
click at [409, 78] on input "search" at bounding box center [406, 80] width 40 height 11
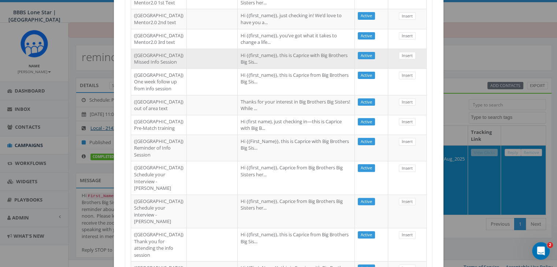
scroll to position [183, 0]
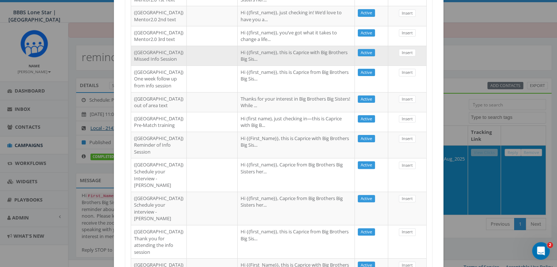
type input "dallas"
drag, startPoint x: 285, startPoint y: 110, endPoint x: 321, endPoint y: 108, distance: 35.9
click at [285, 66] on td "Hi {{first_name}}, this is Caprice with Big Brothers Big Sis..." at bounding box center [296, 56] width 117 height 20
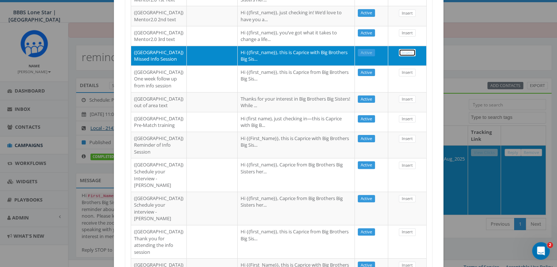
click at [399, 57] on link "Insert" at bounding box center [407, 53] width 17 height 8
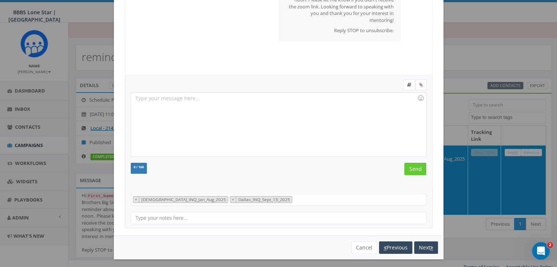
scroll to position [7, 0]
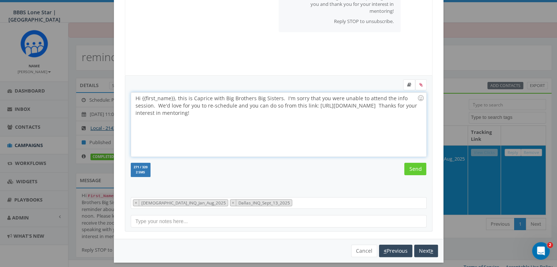
click at [171, 99] on div "Hi {{first_name}}, this is Caprice with Big Brothers Big Sisters. I'm sorry tha…" at bounding box center [278, 125] width 295 height 64
click at [418, 167] on input "Send" at bounding box center [415, 169] width 22 height 12
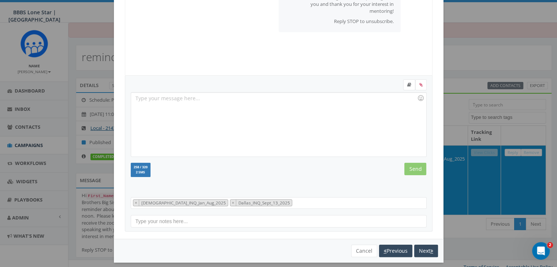
scroll to position [25, 0]
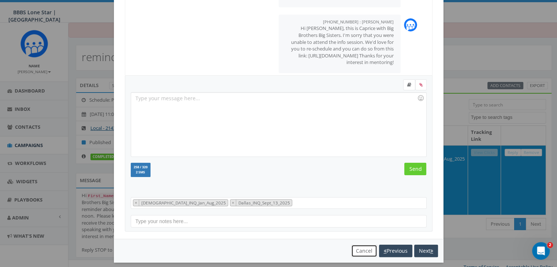
click at [351, 250] on button "Cancel" at bounding box center [364, 251] width 26 height 12
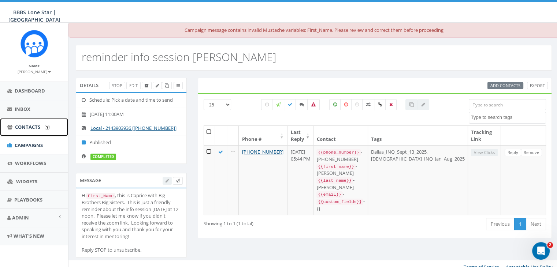
click at [25, 125] on span "Contacts" at bounding box center [27, 127] width 25 height 7
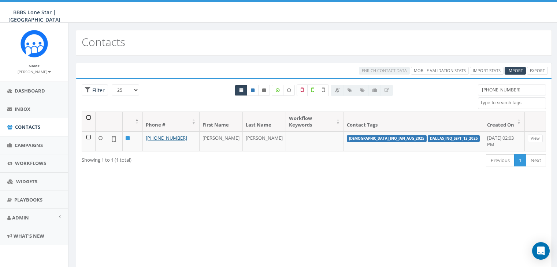
select select
click at [22, 126] on span "Contacts" at bounding box center [27, 127] width 25 height 7
select select
drag, startPoint x: 512, startPoint y: 85, endPoint x: 455, endPoint y: 93, distance: 57.7
click at [456, 94] on div "25 50 100 Filter [PHONE_NUMBER] [GEOGRAPHIC_DATA] BIGS 8_29_2025 [GEOGRAPHIC_DA…" at bounding box center [313, 98] width 475 height 27
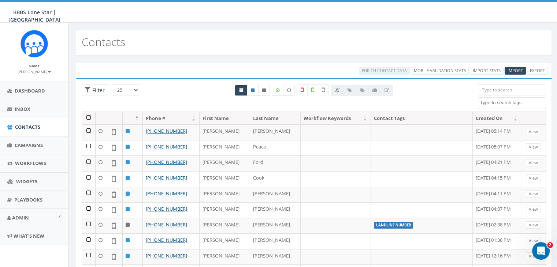
paste input "[PHONE_NUMBER]"
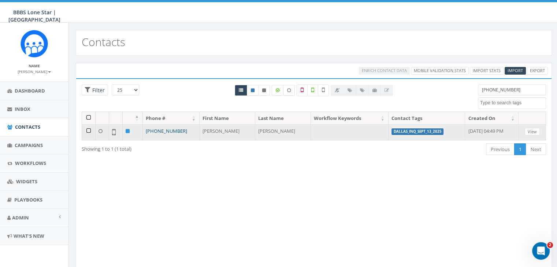
type input "[PHONE_NUMBER]"
click at [164, 132] on link "[PHONE_NUMBER]" at bounding box center [166, 131] width 41 height 7
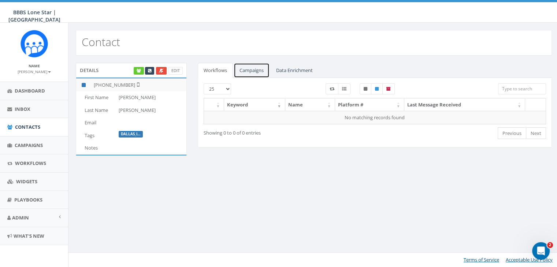
click at [244, 67] on link "Campaigns" at bounding box center [252, 70] width 36 height 15
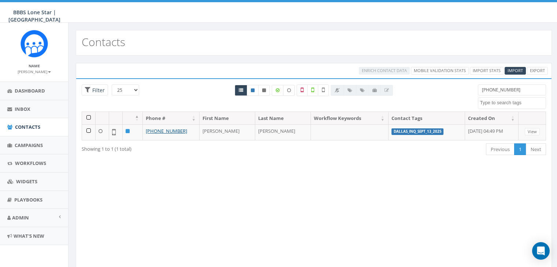
select select
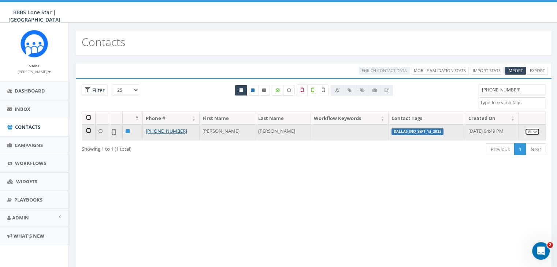
click at [530, 132] on link "View" at bounding box center [532, 132] width 15 height 8
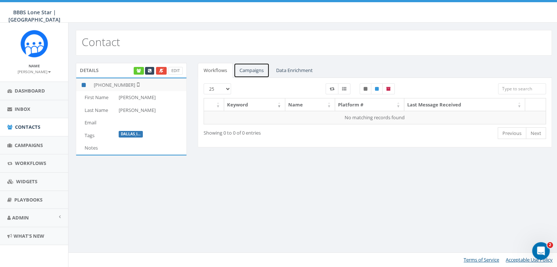
click at [249, 72] on link "Campaigns" at bounding box center [252, 70] width 36 height 15
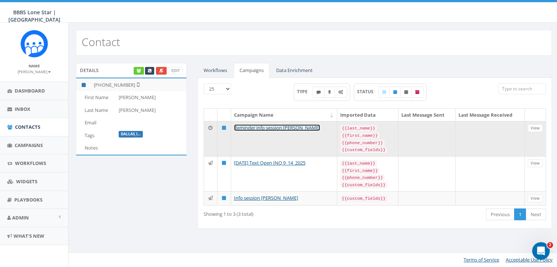
click at [257, 125] on link "Reminder info session Anoushka Luis" at bounding box center [277, 128] width 86 height 7
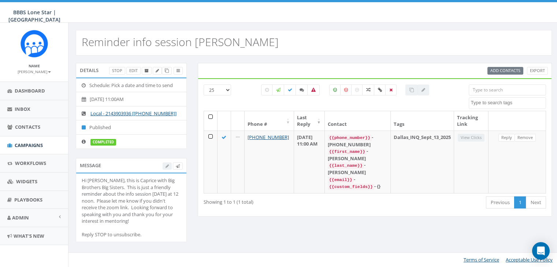
select select
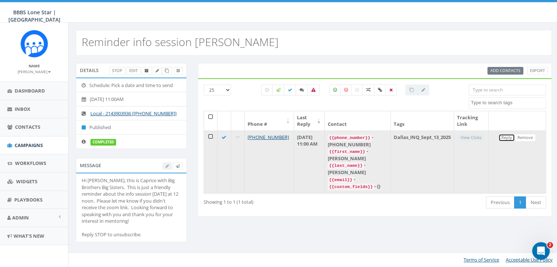
click at [509, 137] on link "Reply" at bounding box center [507, 138] width 16 height 8
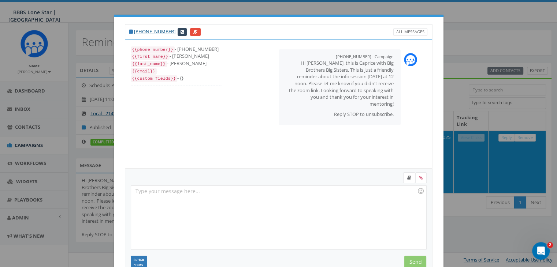
drag, startPoint x: 203, startPoint y: 191, endPoint x: 231, endPoint y: 200, distance: 29.8
click at [203, 192] on div at bounding box center [278, 218] width 295 height 64
click at [409, 177] on link at bounding box center [409, 178] width 12 height 11
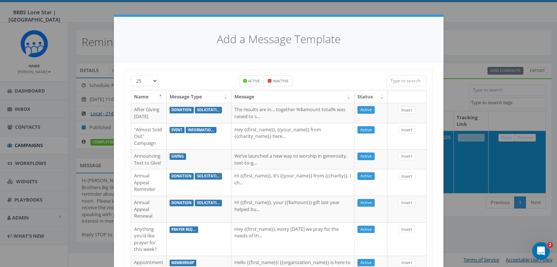
click at [402, 82] on input "search" at bounding box center [406, 80] width 40 height 11
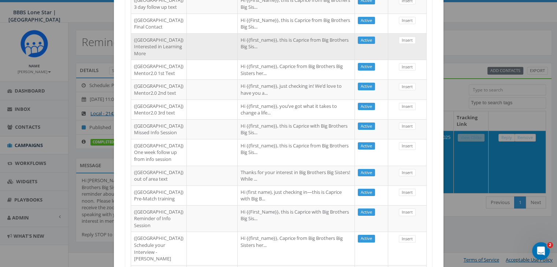
scroll to position [110, 0]
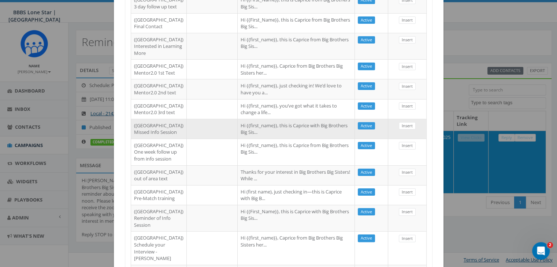
type input "dallas"
click at [334, 139] on td "Hi {{first_name}}, this is Caprice with Big Brothers Big Sis..." at bounding box center [296, 129] width 117 height 20
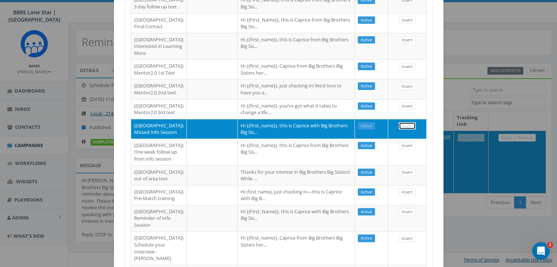
click at [403, 130] on link "Insert" at bounding box center [407, 126] width 17 height 8
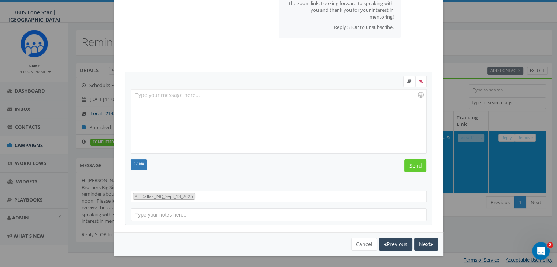
scroll to position [93, 0]
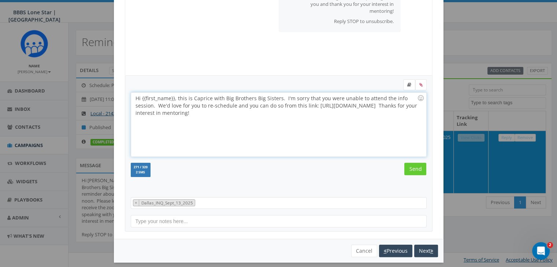
click at [171, 97] on div "Hi {{first_name}}, this is Caprice with Big Brothers Big Sisters. I'm sorry tha…" at bounding box center [278, 125] width 295 height 64
click at [410, 164] on input "Send" at bounding box center [415, 169] width 22 height 12
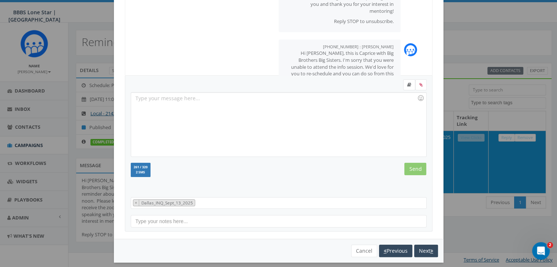
scroll to position [97, 0]
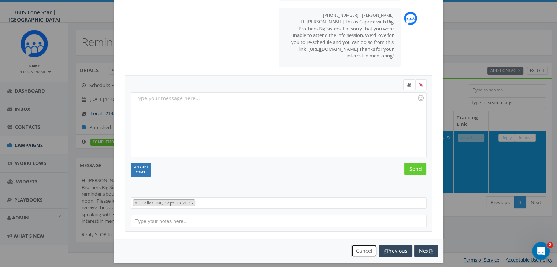
click at [366, 249] on button "Cancel" at bounding box center [364, 251] width 26 height 12
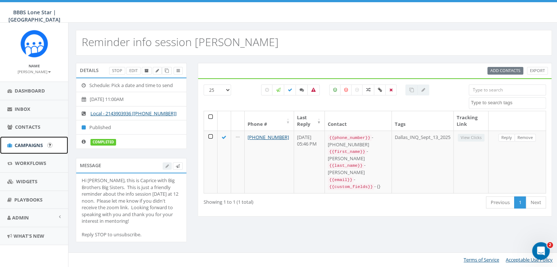
click at [19, 142] on span "Campaigns" at bounding box center [29, 145] width 28 height 7
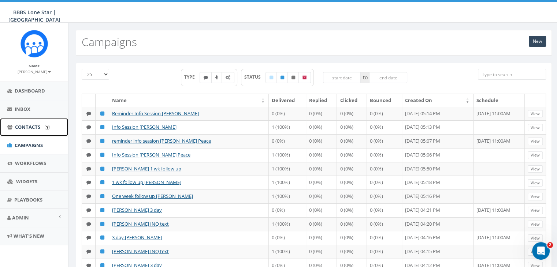
click at [32, 129] on span "Contacts" at bounding box center [27, 127] width 25 height 7
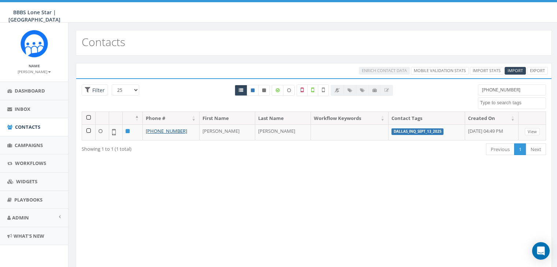
select select
drag, startPoint x: 511, startPoint y: 88, endPoint x: 473, endPoint y: 90, distance: 38.1
click at [473, 90] on div "[PHONE_NUMBER] Dallas BIGS 8_29_2025 [GEOGRAPHIC_DATA] Import - [DATE] landline…" at bounding box center [512, 97] width 79 height 25
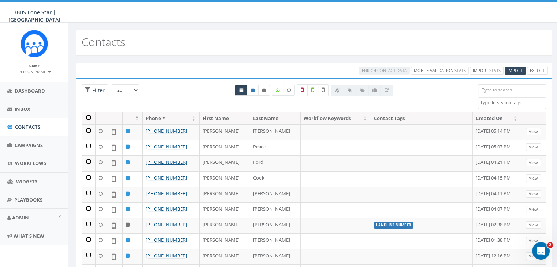
paste input "[PHONE_NUMBER]"
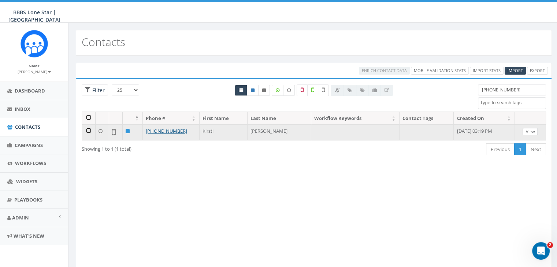
type input "682-232-6367"
click at [532, 129] on link "View" at bounding box center [530, 132] width 15 height 8
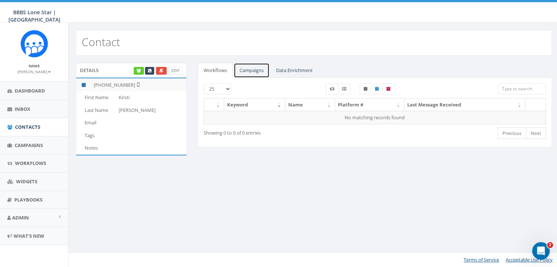
click at [251, 69] on link "Campaigns" at bounding box center [252, 70] width 36 height 15
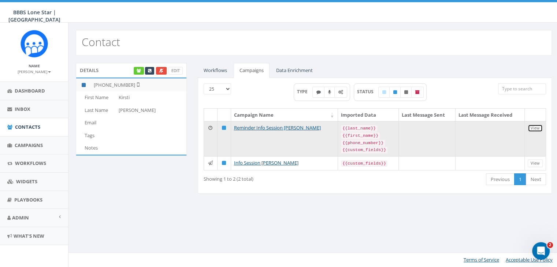
click at [535, 129] on link "View" at bounding box center [535, 129] width 15 height 8
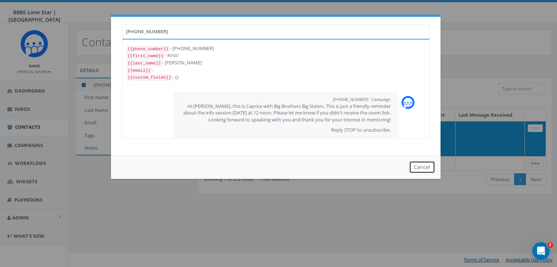
click at [422, 167] on button "Cancel" at bounding box center [422, 167] width 26 height 12
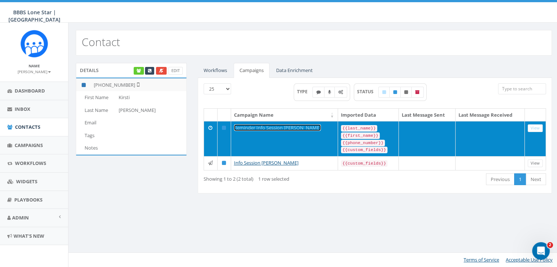
click at [287, 127] on link "Reminder Info Session Kirsti Hunsley" at bounding box center [277, 128] width 87 height 7
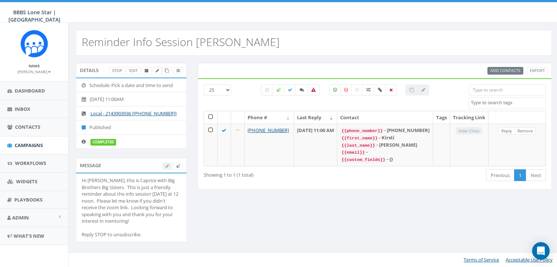
select select
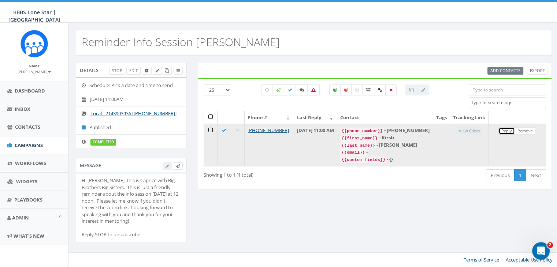
click at [508, 135] on link "Reply" at bounding box center [507, 131] width 16 height 8
select select
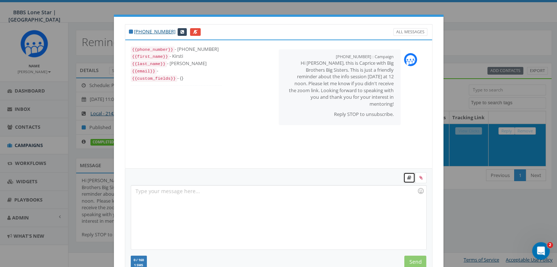
click at [408, 178] on link at bounding box center [409, 178] width 12 height 11
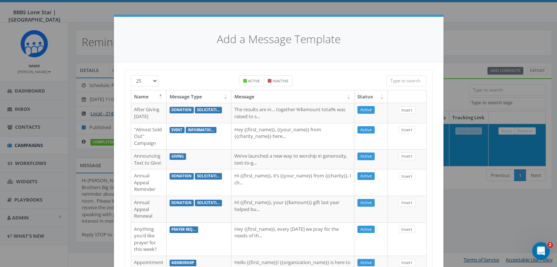
click at [406, 79] on input "search" at bounding box center [406, 80] width 40 height 11
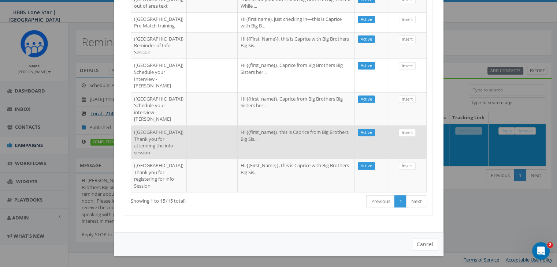
scroll to position [430, 0]
type input "dallas"
click at [297, 126] on td "Hi {{first_name}}, this is Caprice from Big Brothers Big Sis..." at bounding box center [296, 142] width 117 height 33
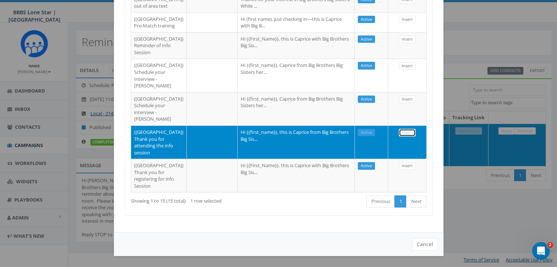
click at [399, 129] on link "Insert" at bounding box center [407, 133] width 17 height 8
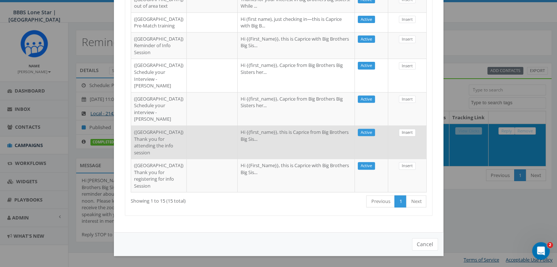
select select
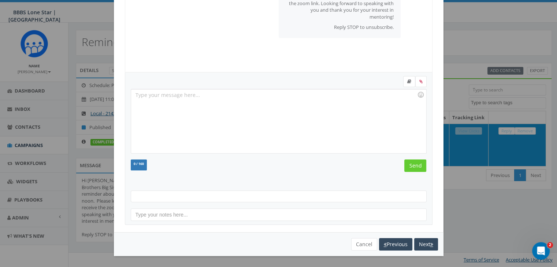
scroll to position [93, 0]
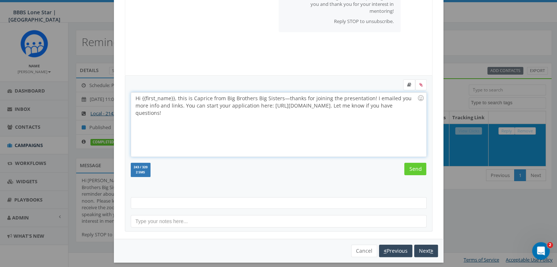
click at [171, 96] on div "Hi {{first_name}}, this is Caprice from Big Brothers Big Sisters—thanks for joi…" at bounding box center [278, 125] width 295 height 64
click at [413, 164] on input "Send" at bounding box center [415, 169] width 22 height 12
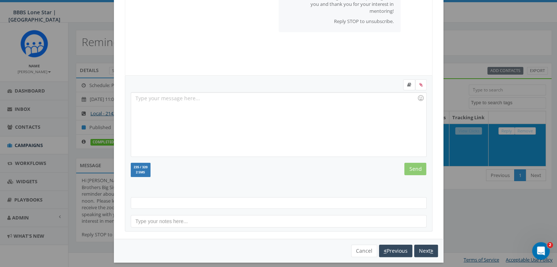
scroll to position [25, 0]
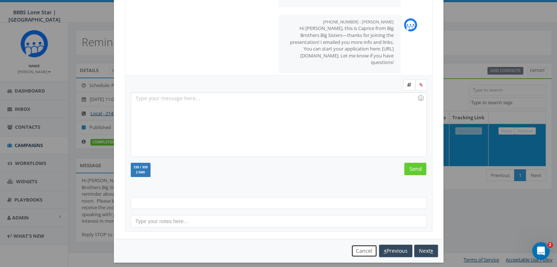
click at [359, 250] on button "Cancel" at bounding box center [364, 251] width 26 height 12
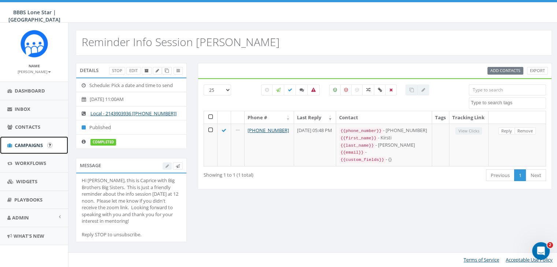
click at [21, 142] on span "Campaigns" at bounding box center [29, 145] width 28 height 7
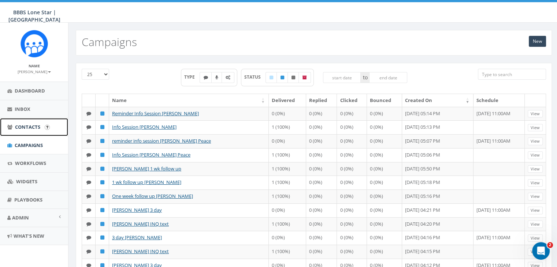
click at [35, 125] on span "Contacts" at bounding box center [27, 127] width 25 height 7
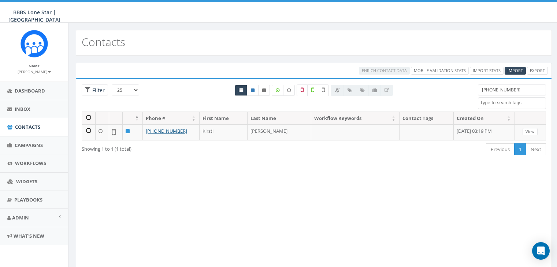
select select
drag, startPoint x: 514, startPoint y: 91, endPoint x: 460, endPoint y: 92, distance: 53.5
click at [460, 92] on div "25 50 100 Filter [PHONE_NUMBER] [GEOGRAPHIC_DATA] BIGS 8_29_2025 [GEOGRAPHIC_DA…" at bounding box center [313, 98] width 475 height 27
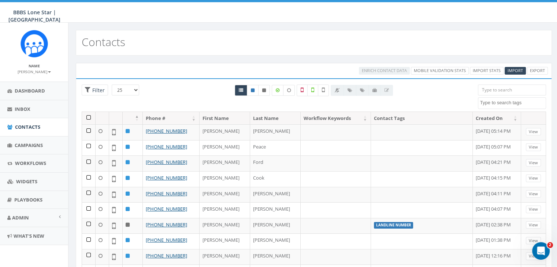
paste input "[PHONE_NUMBER]"
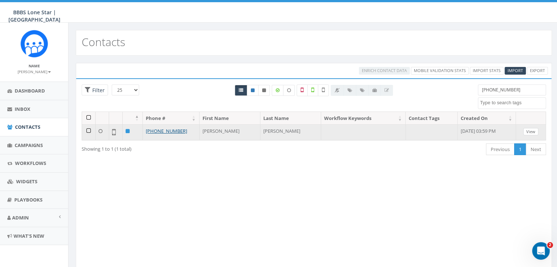
type input "[PHONE_NUMBER]"
click at [532, 129] on link "View" at bounding box center [530, 132] width 15 height 8
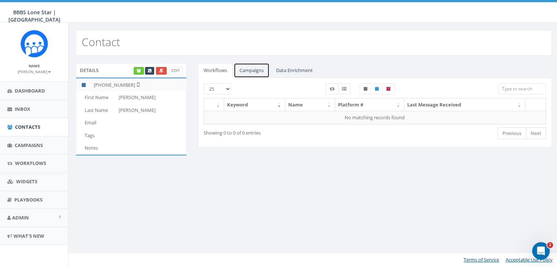
click at [255, 71] on link "Campaigns" at bounding box center [252, 70] width 36 height 15
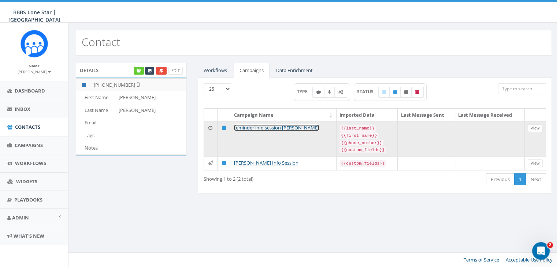
click at [289, 127] on link "reminder info session [PERSON_NAME]" at bounding box center [276, 128] width 85 height 7
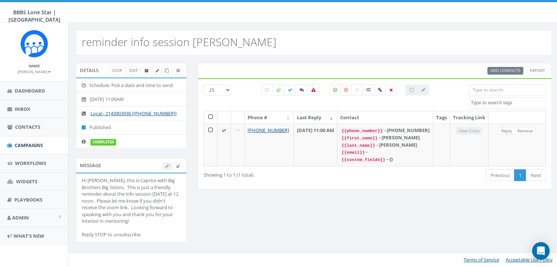
select select
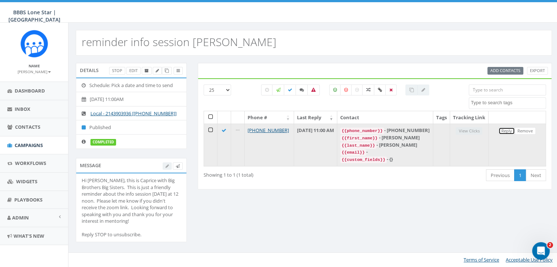
click at [506, 134] on link "Reply" at bounding box center [507, 131] width 16 height 8
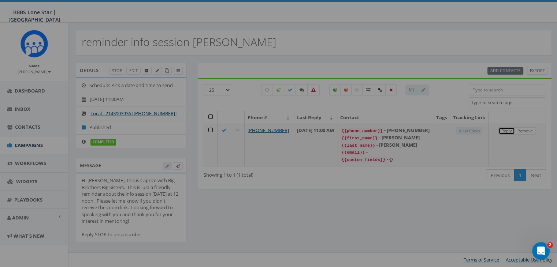
select select
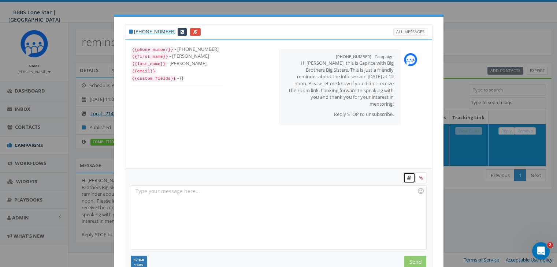
click at [409, 177] on link at bounding box center [409, 178] width 12 height 11
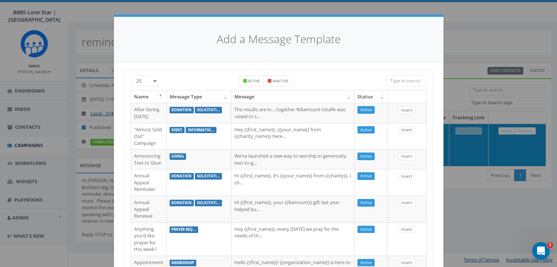
click at [406, 79] on input "search" at bounding box center [406, 80] width 40 height 11
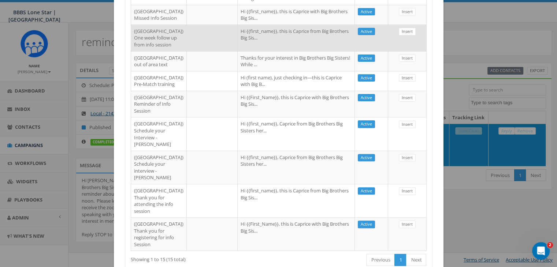
scroll to position [256, 0]
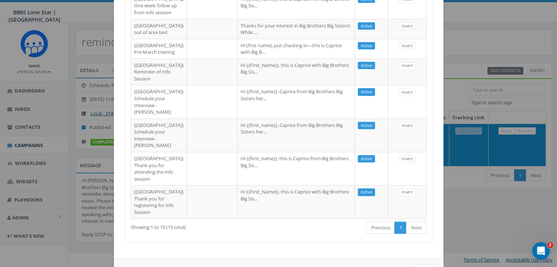
type input "dallas"
select select
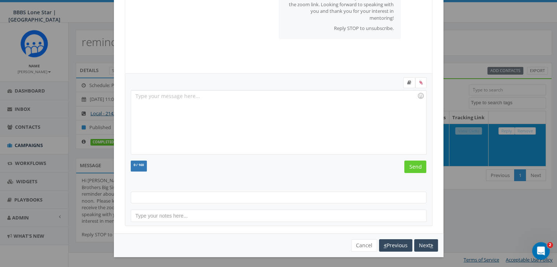
scroll to position [93, 0]
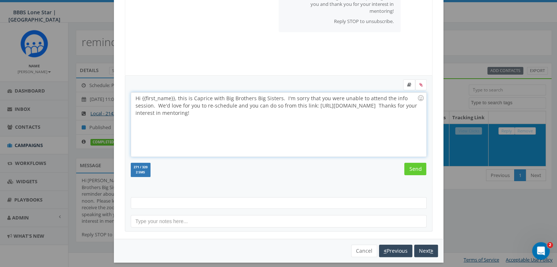
click at [172, 97] on div "Hi {{first_name}}, this is Caprice with Big Brothers Big Sisters. I'm sorry tha…" at bounding box center [278, 125] width 295 height 64
click at [415, 167] on input "Send" at bounding box center [415, 169] width 22 height 12
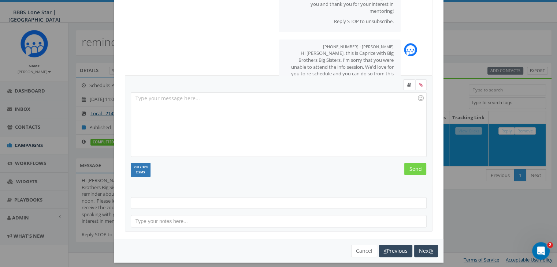
scroll to position [25, 0]
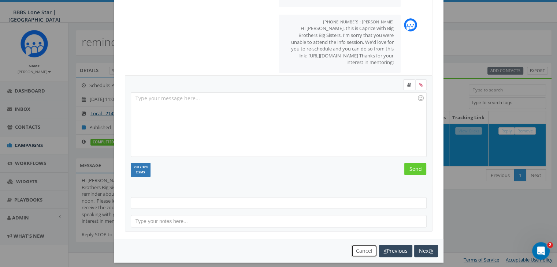
click at [351, 248] on button "Cancel" at bounding box center [364, 251] width 26 height 12
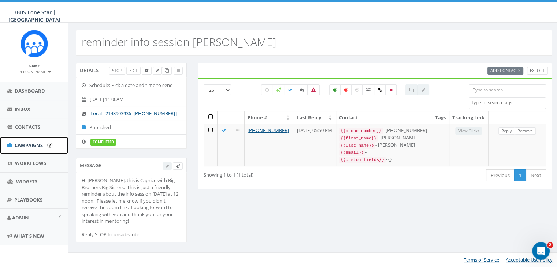
click at [23, 144] on span "Campaigns" at bounding box center [29, 145] width 28 height 7
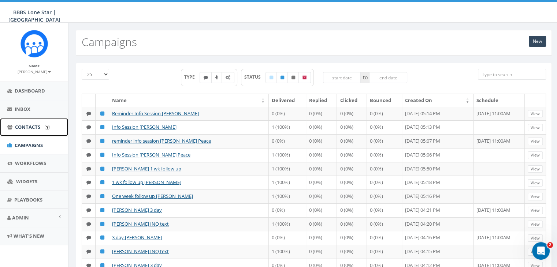
click at [32, 123] on link "Contacts" at bounding box center [34, 127] width 68 height 18
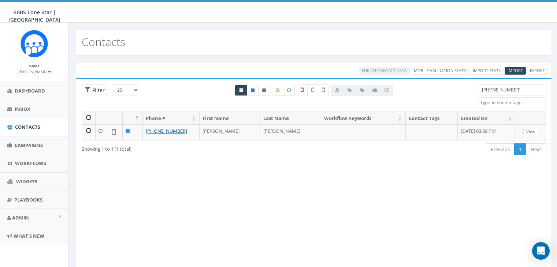
select select
drag, startPoint x: 511, startPoint y: 90, endPoint x: 467, endPoint y: 93, distance: 44.4
click at [467, 93] on div "25 50 100 Filter [PHONE_NUMBER] [GEOGRAPHIC_DATA] BIGS 8_29_2025 [GEOGRAPHIC_DA…" at bounding box center [313, 98] width 475 height 27
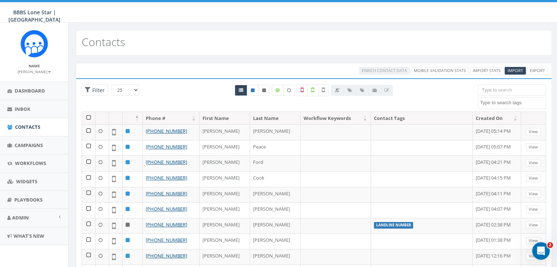
paste input "[PHONE_NUMBER]"
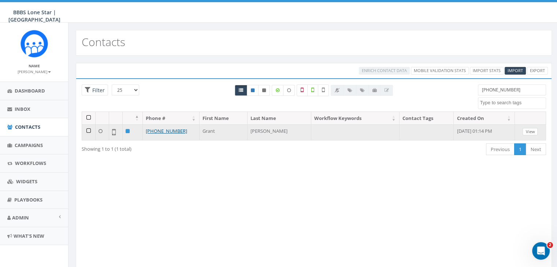
type input "[PHONE_NUMBER]"
click at [534, 131] on link "View" at bounding box center [530, 132] width 15 height 8
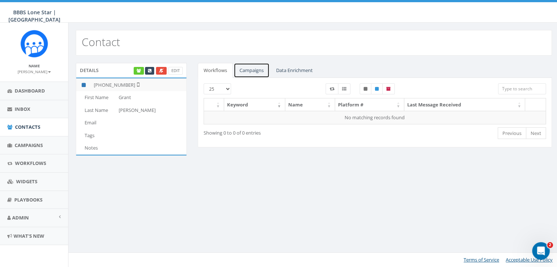
click at [254, 71] on link "Campaigns" at bounding box center [252, 70] width 36 height 15
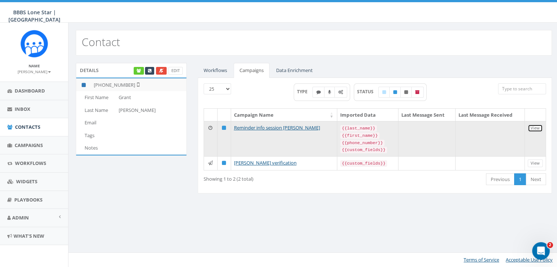
click at [534, 125] on link "View" at bounding box center [535, 129] width 15 height 8
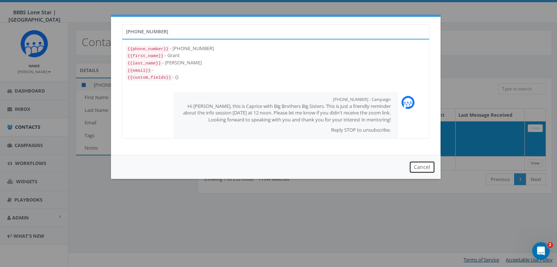
click at [415, 169] on button "Cancel" at bounding box center [422, 167] width 26 height 12
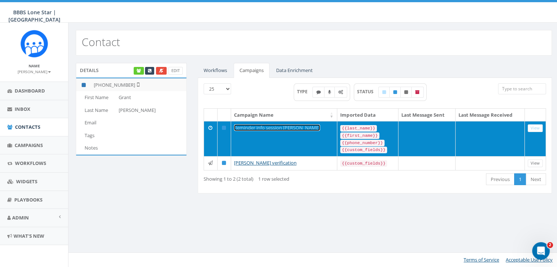
click at [255, 127] on link "Reminder info session [PERSON_NAME]" at bounding box center [277, 128] width 86 height 7
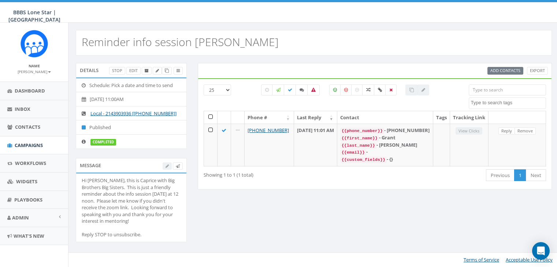
select select
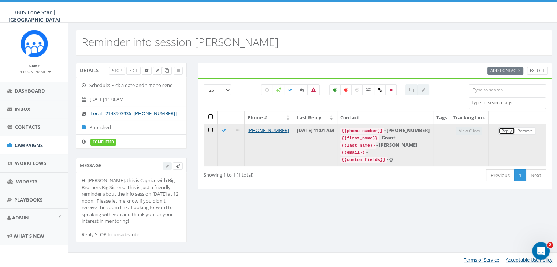
click at [508, 135] on link "Reply" at bounding box center [507, 131] width 16 height 8
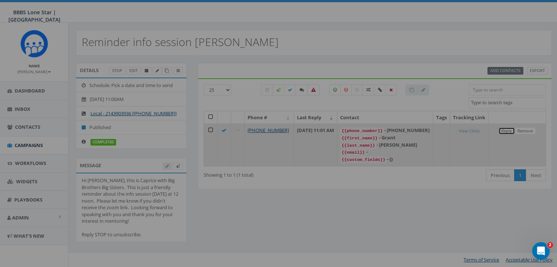
select select
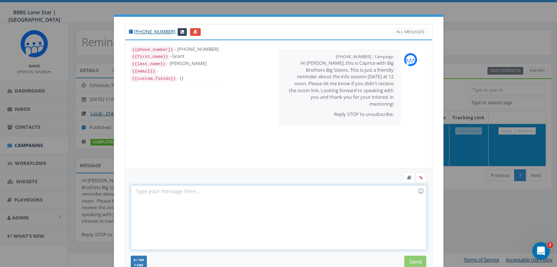
drag, startPoint x: 258, startPoint y: 197, endPoint x: 322, endPoint y: 204, distance: 64.8
click at [267, 200] on div at bounding box center [278, 218] width 295 height 64
click at [407, 177] on icon at bounding box center [409, 178] width 4 height 4
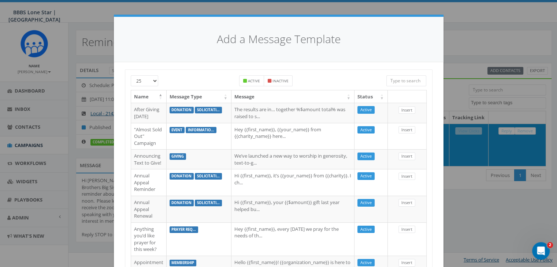
click at [407, 78] on input "search" at bounding box center [406, 80] width 40 height 11
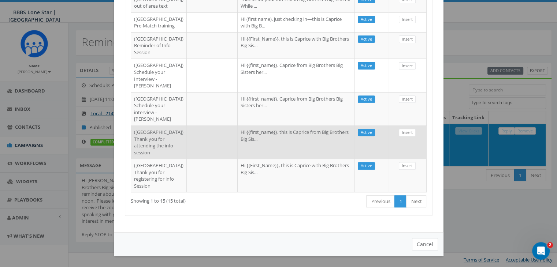
scroll to position [430, 0]
type input "dallas"
click at [238, 126] on td "Hi {{first_name}}, this is Caprice from Big Brothers Big Sis..." at bounding box center [296, 142] width 117 height 33
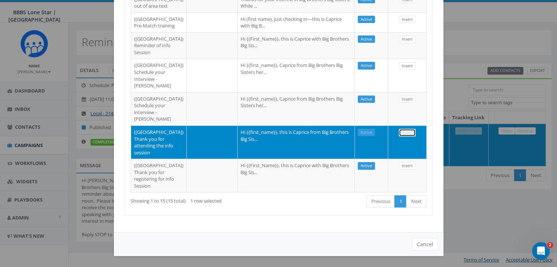
click at [406, 129] on link "Insert" at bounding box center [407, 133] width 17 height 8
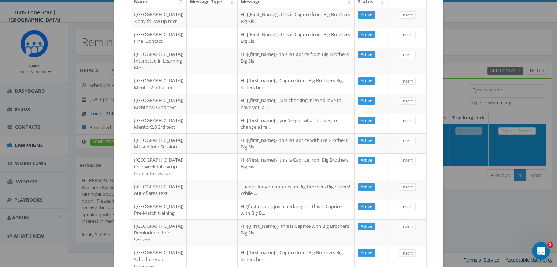
select select
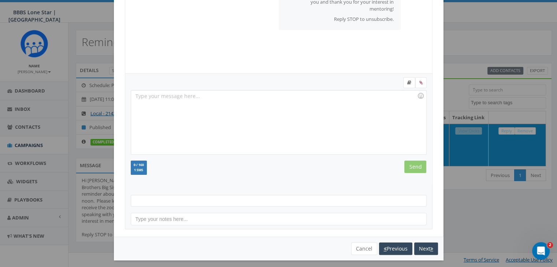
scroll to position [93, 0]
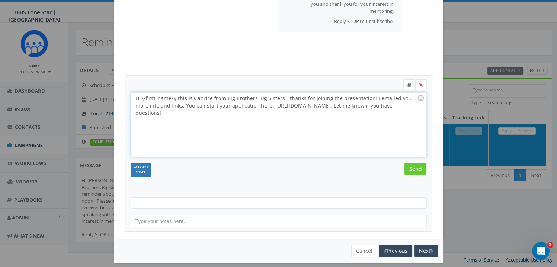
click at [171, 98] on div "Hi {{first_name}}, this is Caprice from Big Brothers Big Sisters—thanks for joi…" at bounding box center [278, 125] width 295 height 64
click at [419, 169] on input "Send" at bounding box center [415, 169] width 22 height 12
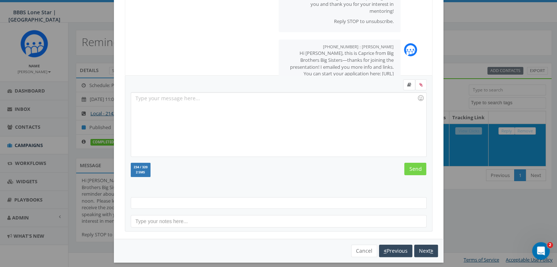
scroll to position [25, 0]
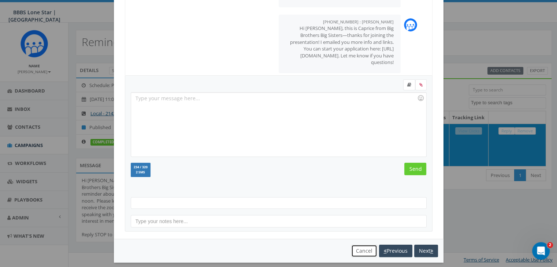
click at [354, 248] on button "Cancel" at bounding box center [364, 251] width 26 height 12
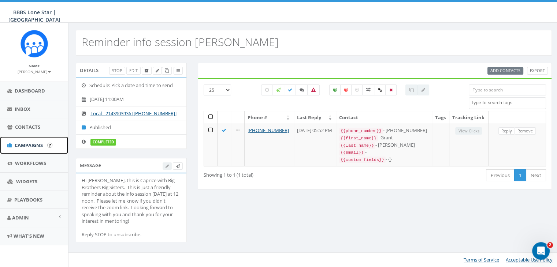
click at [38, 144] on span "Campaigns" at bounding box center [29, 145] width 28 height 7
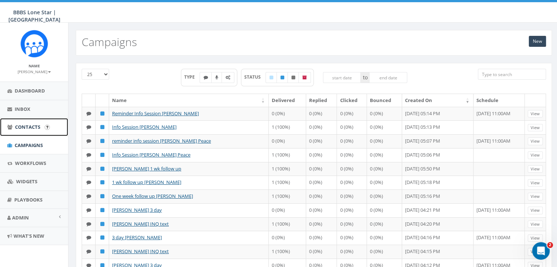
click at [32, 124] on span "Contacts" at bounding box center [27, 127] width 25 height 7
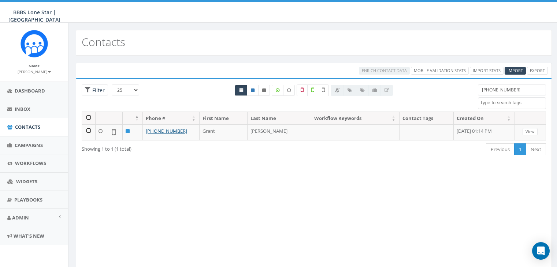
select select
drag, startPoint x: 515, startPoint y: 88, endPoint x: 454, endPoint y: 96, distance: 61.3
click at [454, 96] on div "25 50 100 Filter [PHONE_NUMBER] [GEOGRAPHIC_DATA] BIGS 8_29_2025 [GEOGRAPHIC_DA…" at bounding box center [313, 98] width 475 height 27
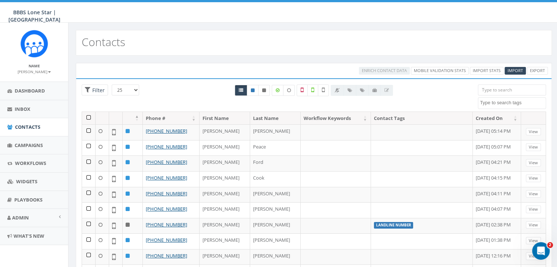
paste input "[PHONE_NUMBER]"
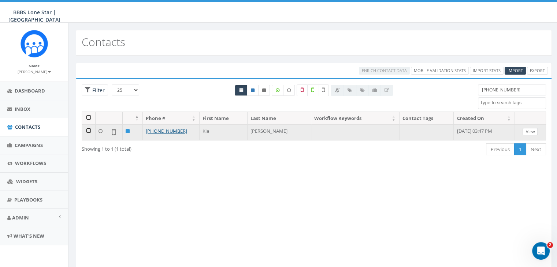
type input "[PHONE_NUMBER]"
click at [529, 129] on link "View" at bounding box center [530, 132] width 15 height 8
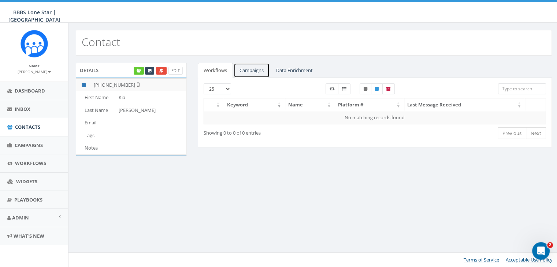
click at [252, 71] on link "Campaigns" at bounding box center [252, 70] width 36 height 15
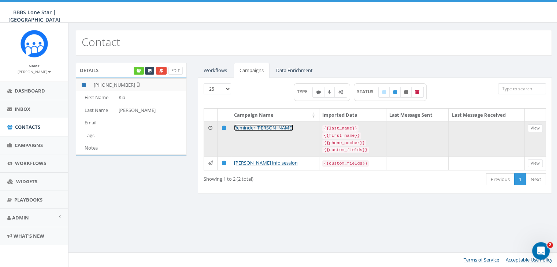
click at [258, 127] on link "Reminder [PERSON_NAME]" at bounding box center [263, 128] width 59 height 7
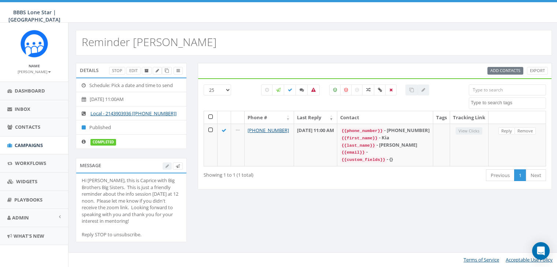
select select
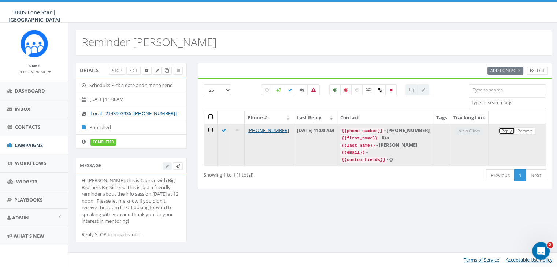
click at [509, 133] on link "Reply" at bounding box center [507, 131] width 16 height 8
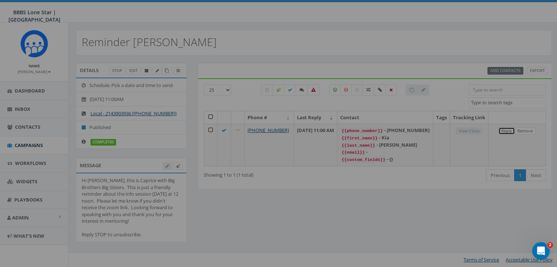
select select
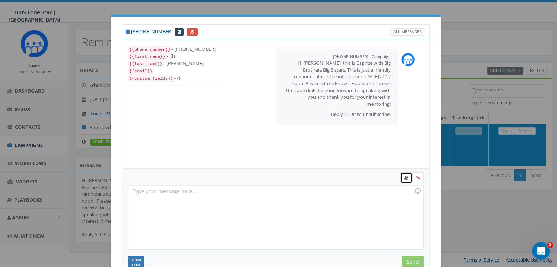
click at [401, 180] on link at bounding box center [406, 178] width 12 height 11
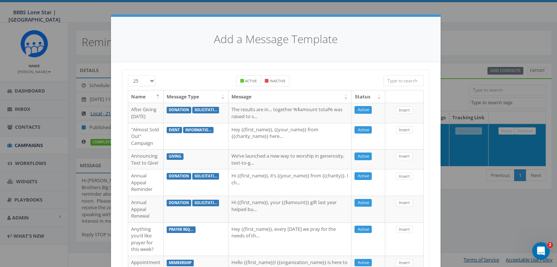
click at [414, 81] on input "search" at bounding box center [404, 80] width 40 height 11
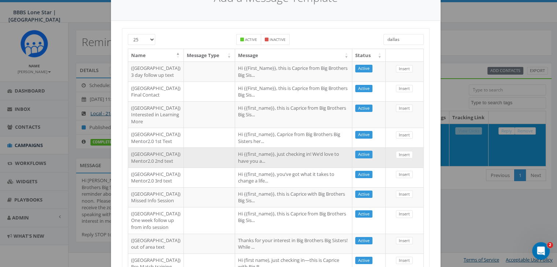
scroll to position [147, 0]
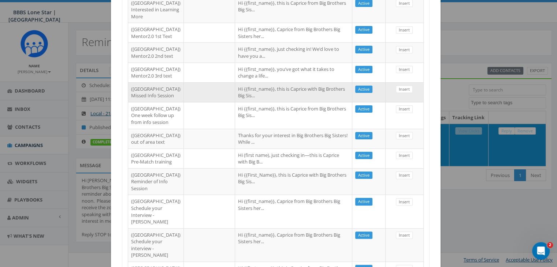
type input "dallas"
click at [306, 102] on td "Hi {{first_name}}, this is Caprice with Big Brothers Big Sis..." at bounding box center [293, 92] width 117 height 20
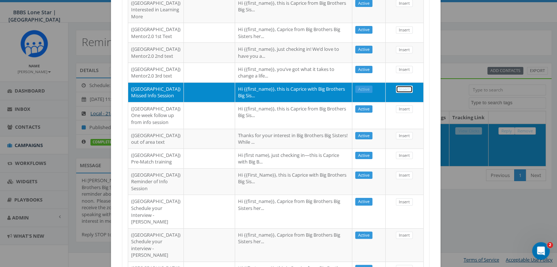
click at [401, 93] on link "Insert" at bounding box center [404, 90] width 17 height 8
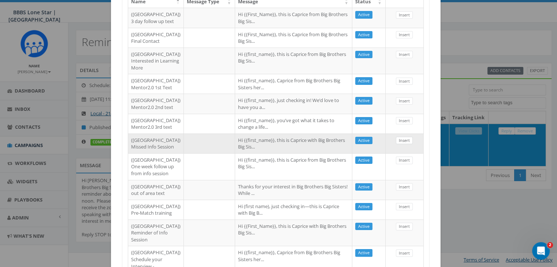
select select
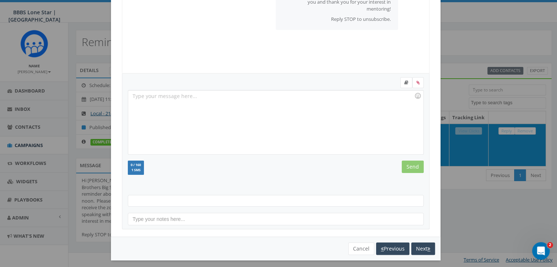
scroll to position [93, 0]
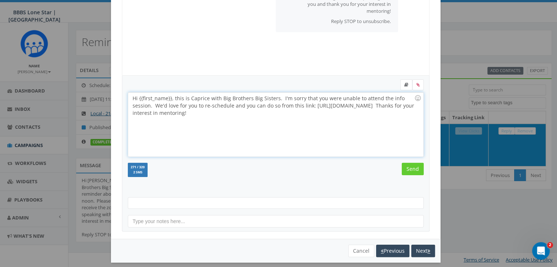
click at [169, 98] on div "Hi {{first_name}}, this is Caprice with Big Brothers Big Sisters. I'm sorry tha…" at bounding box center [275, 125] width 295 height 64
click at [418, 166] on input "Send" at bounding box center [413, 169] width 22 height 12
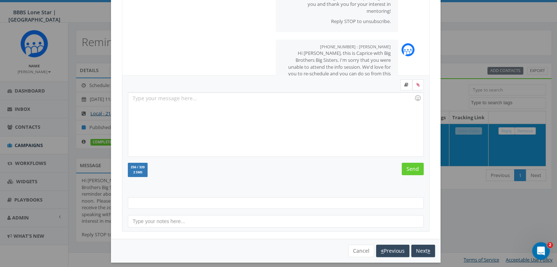
scroll to position [25, 0]
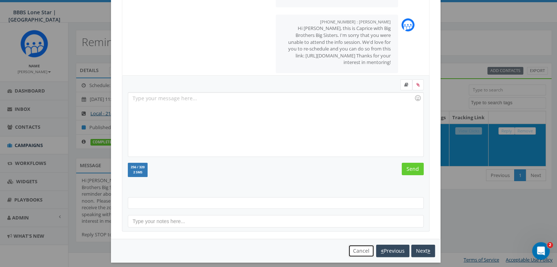
click at [363, 246] on button "Cancel" at bounding box center [361, 251] width 26 height 12
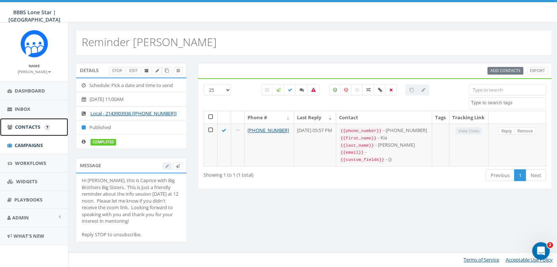
click at [31, 126] on span "Contacts" at bounding box center [27, 127] width 25 height 7
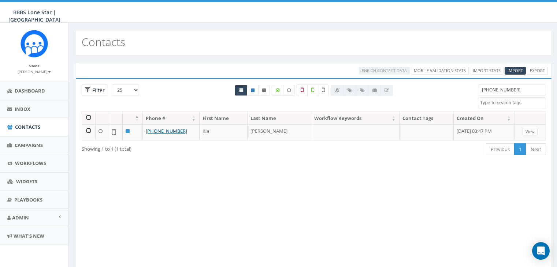
select select
drag, startPoint x: 526, startPoint y: 92, endPoint x: 457, endPoint y: 91, distance: 69.2
click at [458, 91] on div "25 50 100 Filter 504-669-0241 Dallas BIGS 8_29_2025 Dallas_INQ_Sept_13_2025 Imp…" at bounding box center [313, 98] width 475 height 27
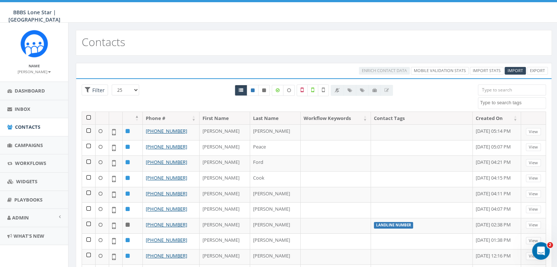
paste input "214-697-5400"
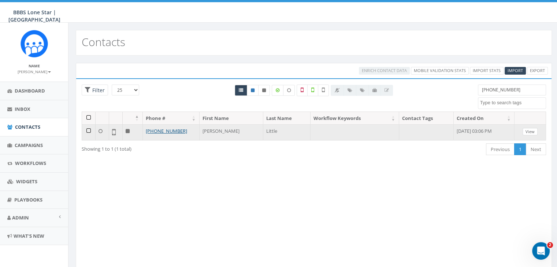
type input "214-697-5400"
click at [533, 131] on link "View" at bounding box center [530, 132] width 15 height 8
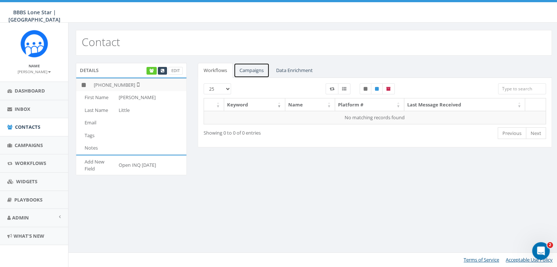
click at [259, 69] on link "Campaigns" at bounding box center [252, 70] width 36 height 15
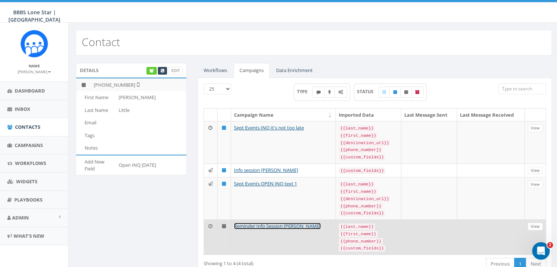
click at [265, 223] on link "Reminder Info Session [PERSON_NAME]" at bounding box center [277, 226] width 87 height 7
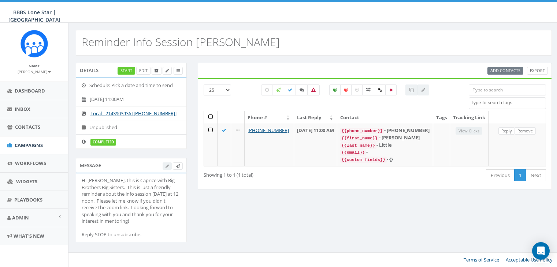
select select
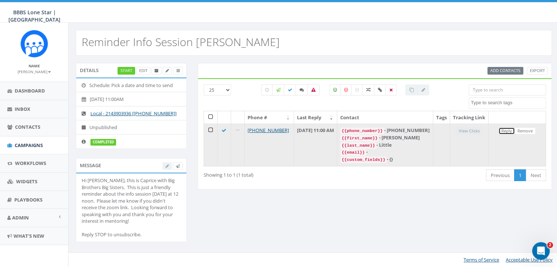
click at [503, 135] on link "Reply" at bounding box center [507, 131] width 16 height 8
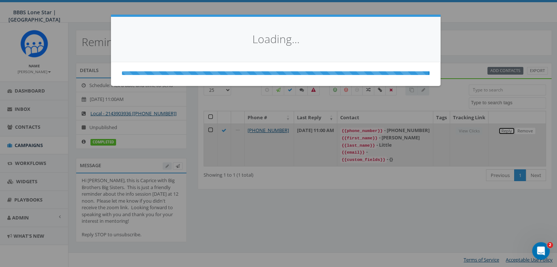
select select
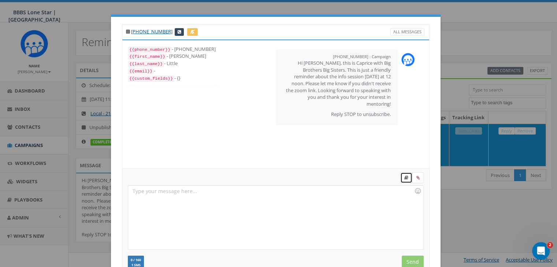
click at [404, 179] on icon at bounding box center [406, 178] width 4 height 4
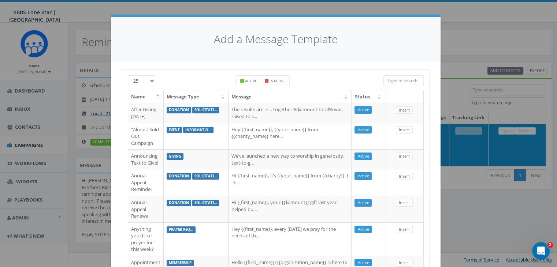
click at [400, 80] on input "search" at bounding box center [404, 80] width 40 height 11
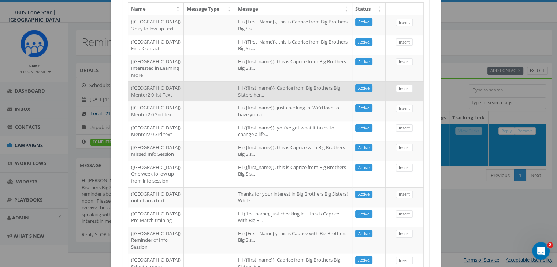
scroll to position [110, 0]
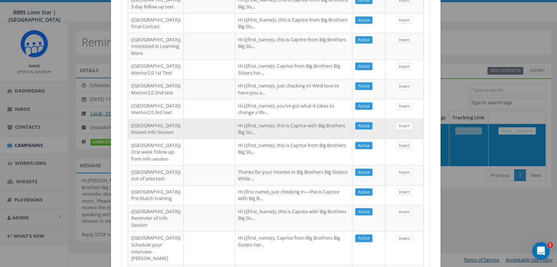
type input "dallas"
click at [260, 139] on td "Hi {{first_name}}, this is Caprice with Big Brothers Big Sis..." at bounding box center [293, 129] width 117 height 20
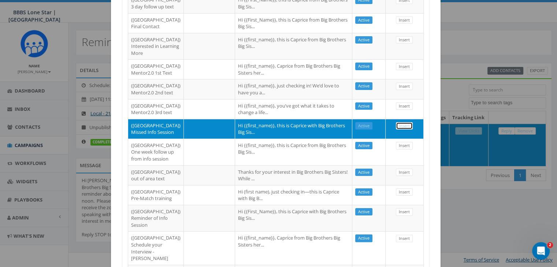
click at [396, 130] on link "Insert" at bounding box center [404, 126] width 17 height 8
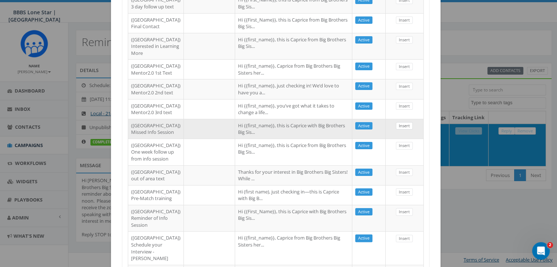
select select
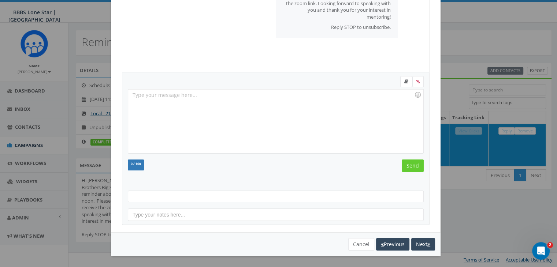
scroll to position [93, 0]
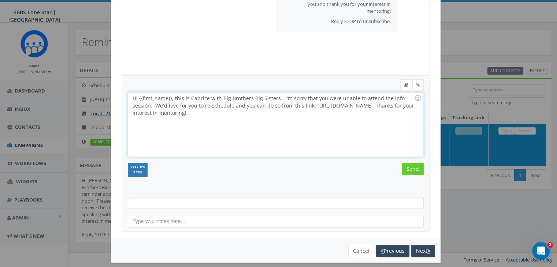
click at [169, 97] on div "Hi {{first_name}}, this is Caprice with Big Brothers Big Sisters. I'm sorry tha…" at bounding box center [275, 125] width 295 height 64
click at [414, 166] on input "Send" at bounding box center [413, 169] width 22 height 12
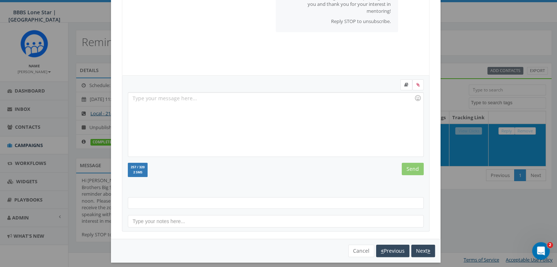
scroll to position [25, 0]
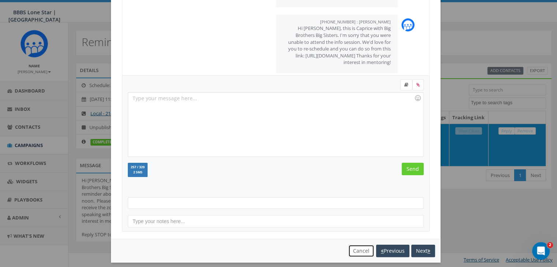
click at [352, 252] on button "Cancel" at bounding box center [361, 251] width 26 height 12
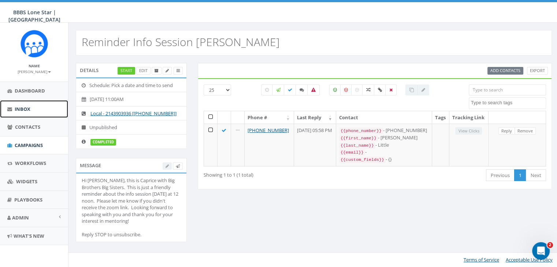
click at [19, 107] on span "Inbox" at bounding box center [23, 109] width 16 height 7
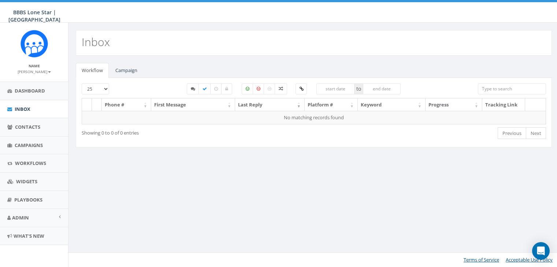
select select
click at [125, 70] on link "Campaign" at bounding box center [127, 70] width 34 height 15
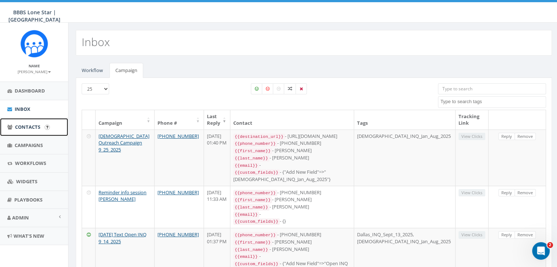
click at [30, 126] on span "Contacts" at bounding box center [27, 127] width 25 height 7
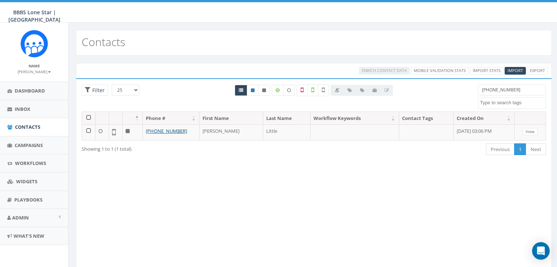
select select
drag, startPoint x: 514, startPoint y: 89, endPoint x: 451, endPoint y: 92, distance: 63.1
click at [451, 92] on div "25 50 100 Filter [PHONE_NUMBER] [GEOGRAPHIC_DATA] BIGS 8_29_2025 [GEOGRAPHIC_DA…" at bounding box center [313, 98] width 475 height 27
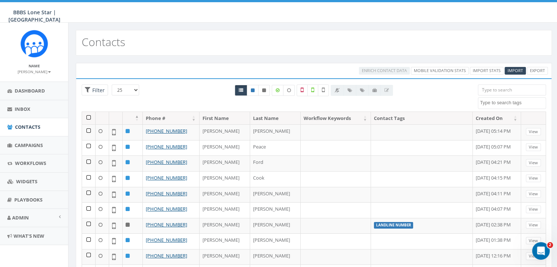
paste input "[PHONE_NUMBER]"
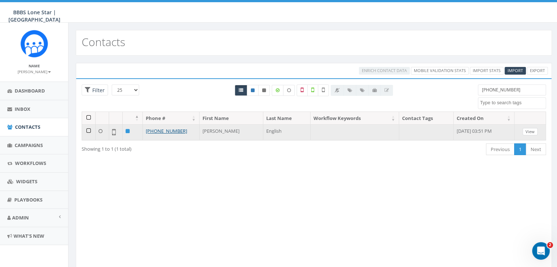
type input "[PHONE_NUMBER]"
click at [532, 130] on link "View" at bounding box center [530, 132] width 15 height 8
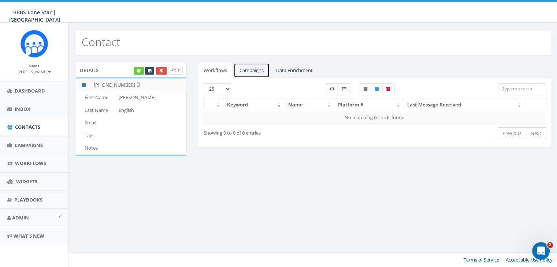
click at [245, 69] on link "Campaigns" at bounding box center [252, 70] width 36 height 15
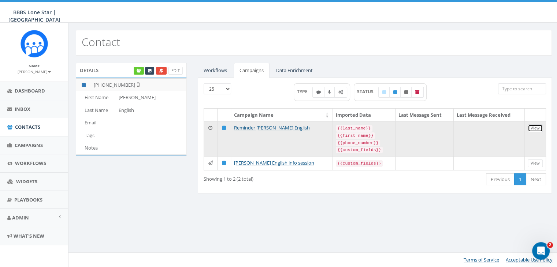
click at [530, 126] on link "View" at bounding box center [535, 129] width 15 height 8
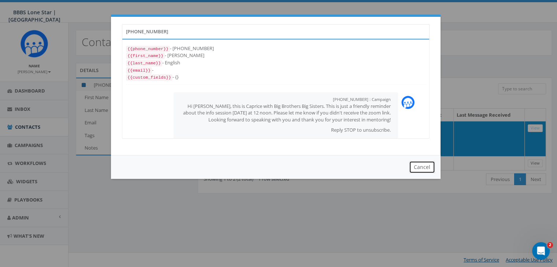
click at [421, 165] on button "Cancel" at bounding box center [422, 167] width 26 height 12
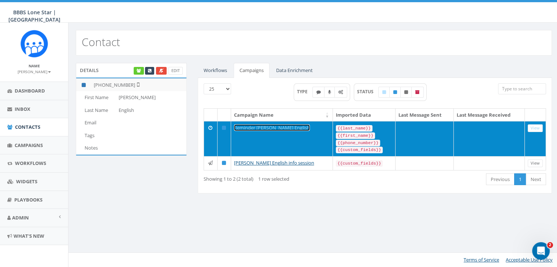
click at [255, 126] on link "Reminder Stacie English" at bounding box center [272, 128] width 76 height 7
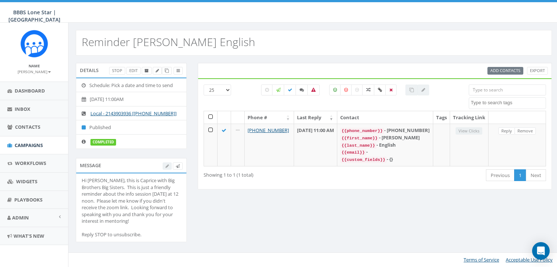
select select
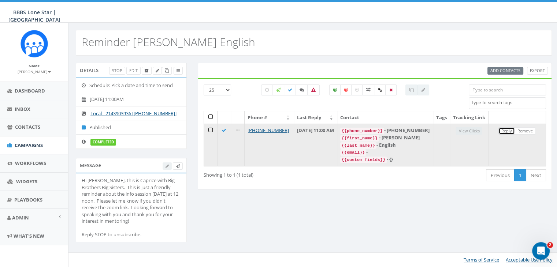
click at [506, 134] on link "Reply" at bounding box center [507, 131] width 16 height 8
select select
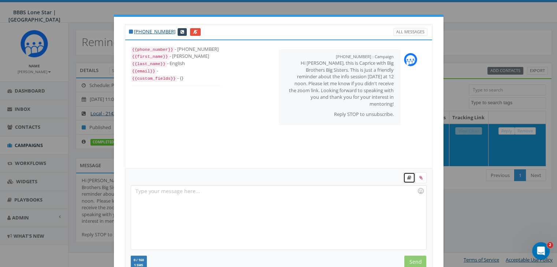
click at [407, 179] on icon at bounding box center [409, 178] width 4 height 4
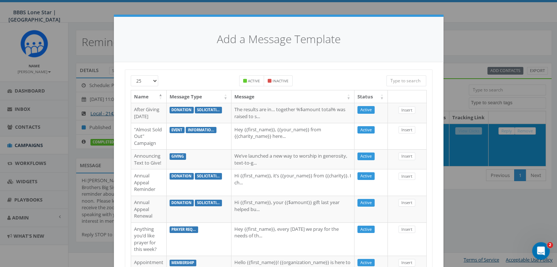
click at [402, 84] on input "search" at bounding box center [406, 80] width 40 height 11
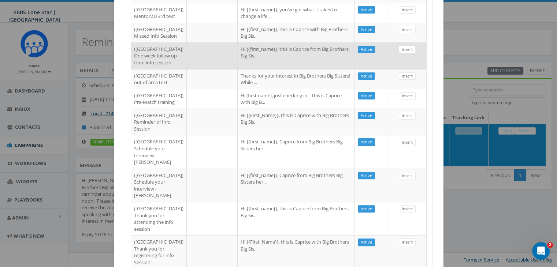
scroll to position [183, 0]
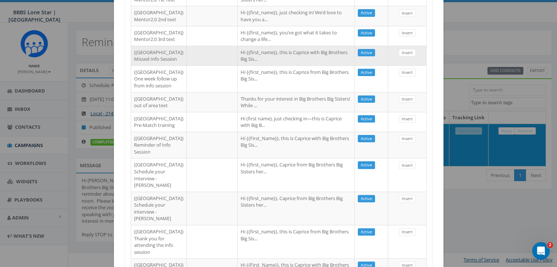
type input "dallas"
click at [187, 66] on td at bounding box center [212, 56] width 51 height 20
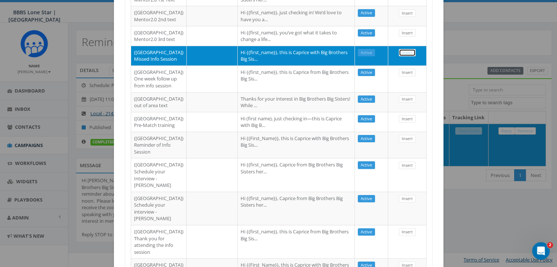
click at [407, 57] on link "Insert" at bounding box center [407, 53] width 17 height 8
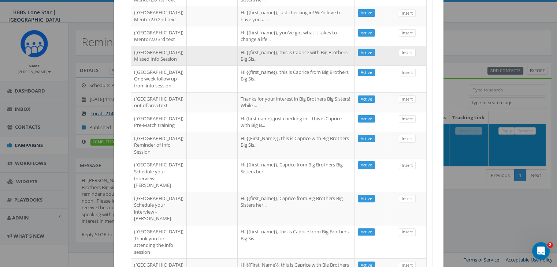
select select
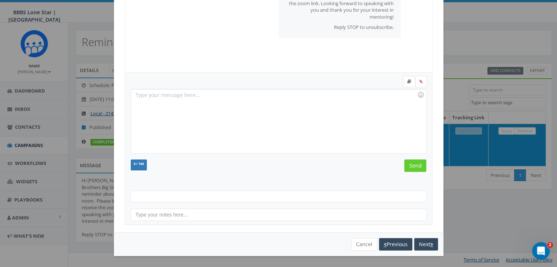
scroll to position [93, 0]
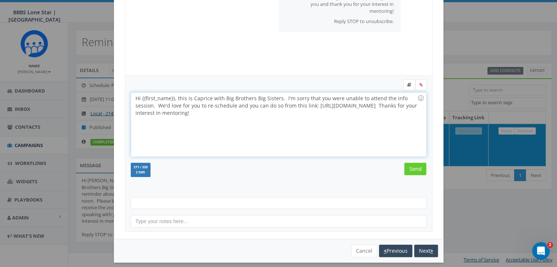
click at [171, 97] on div "Hi {{first_name}}, this is Caprice with Big Brothers Big Sisters. I'm sorry tha…" at bounding box center [278, 125] width 295 height 64
click at [410, 169] on input "Send" at bounding box center [415, 169] width 22 height 12
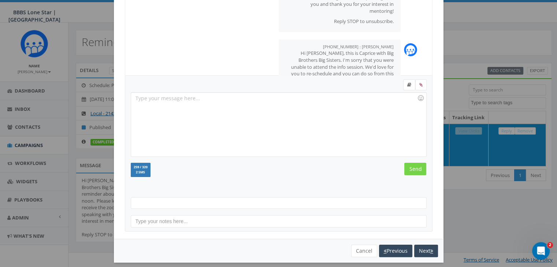
scroll to position [25, 0]
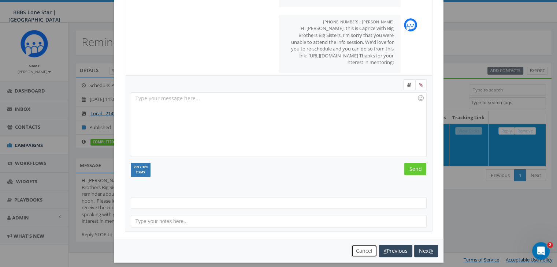
click at [355, 251] on button "Cancel" at bounding box center [364, 251] width 26 height 12
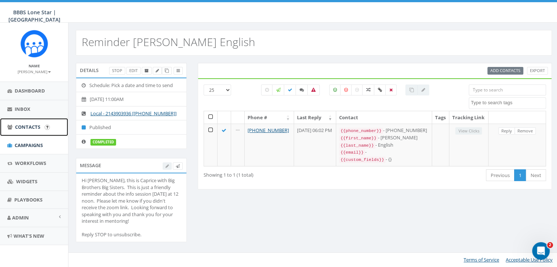
click at [21, 126] on span "Contacts" at bounding box center [27, 127] width 25 height 7
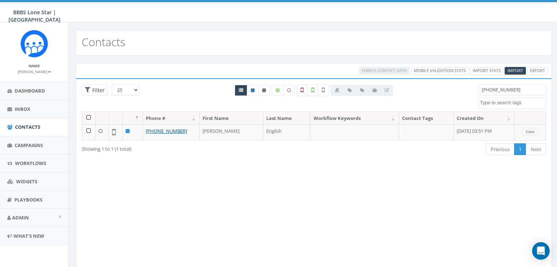
select select
drag, startPoint x: 517, startPoint y: 90, endPoint x: 453, endPoint y: 91, distance: 64.1
click at [453, 91] on div "25 50 100 Filter [PHONE_NUMBER] [GEOGRAPHIC_DATA] BIGS 8_29_2025 [GEOGRAPHIC_DA…" at bounding box center [313, 98] width 475 height 27
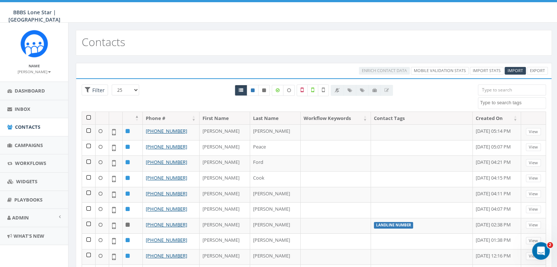
paste input "[PHONE_NUMBER]"
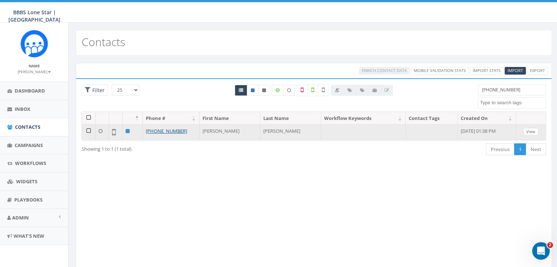
type input "[PHONE_NUMBER]"
click at [535, 130] on link "View" at bounding box center [530, 132] width 15 height 8
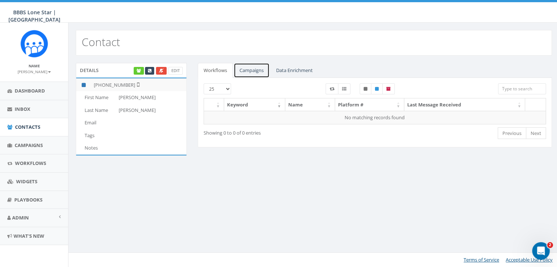
click at [257, 69] on link "Campaigns" at bounding box center [252, 70] width 36 height 15
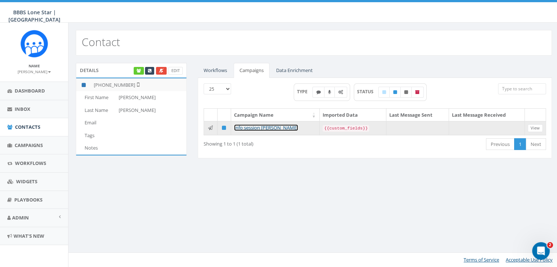
click at [271, 127] on link "Info session [PERSON_NAME]" at bounding box center [266, 128] width 64 height 7
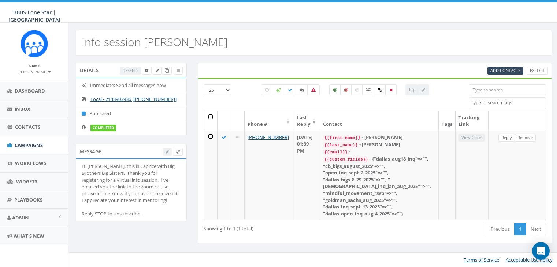
select select
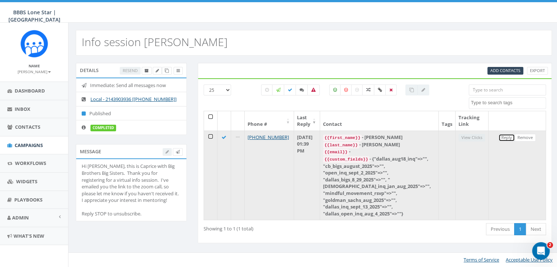
click at [509, 134] on link "Reply" at bounding box center [507, 138] width 16 height 8
select select
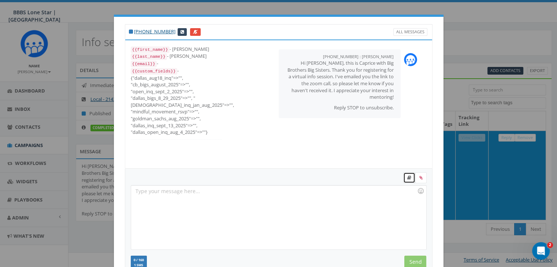
click at [407, 175] on link at bounding box center [409, 178] width 12 height 11
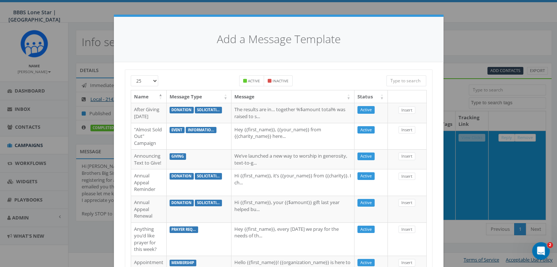
click at [410, 82] on input "search" at bounding box center [406, 80] width 40 height 11
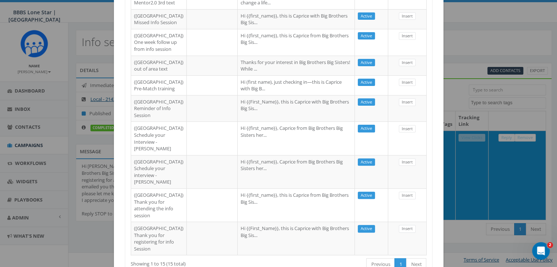
scroll to position [430, 0]
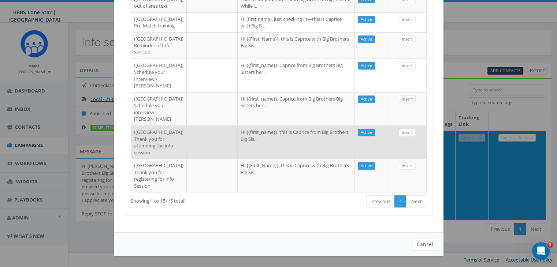
type input "dallas"
click at [187, 126] on td at bounding box center [212, 142] width 51 height 33
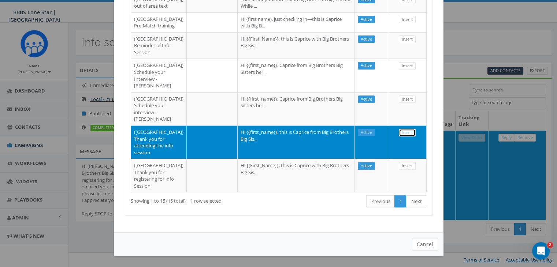
click at [399, 129] on link "Insert" at bounding box center [407, 133] width 17 height 8
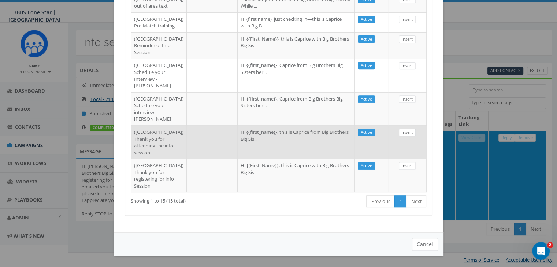
select select
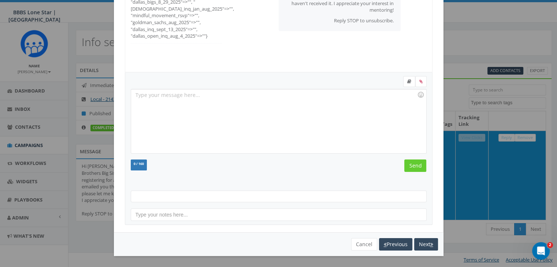
scroll to position [95, 0]
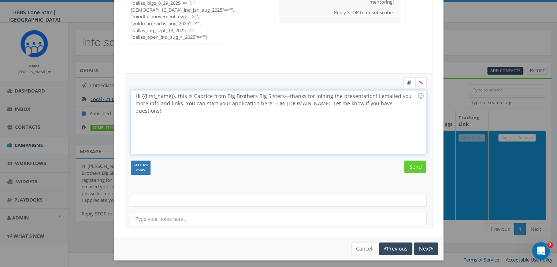
click at [172, 97] on div "Hi {{first_name}}, this is Caprice from Big Brothers Big Sisters—thanks for joi…" at bounding box center [278, 122] width 295 height 64
click at [414, 158] on form "Hi Zachary, this is Caprice from Big Brothers Big Sisters—thanks for joining th…" at bounding box center [279, 133] width 296 height 112
click at [416, 163] on input "Send" at bounding box center [415, 167] width 22 height 12
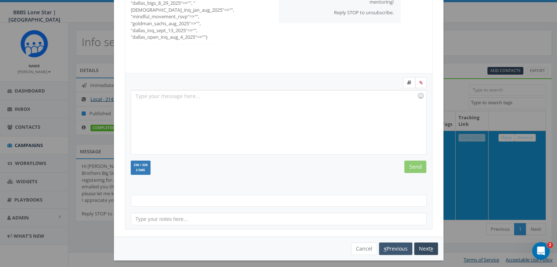
scroll to position [25, 0]
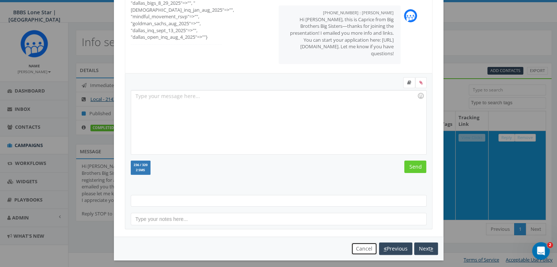
click at [360, 245] on button "Cancel" at bounding box center [364, 249] width 26 height 12
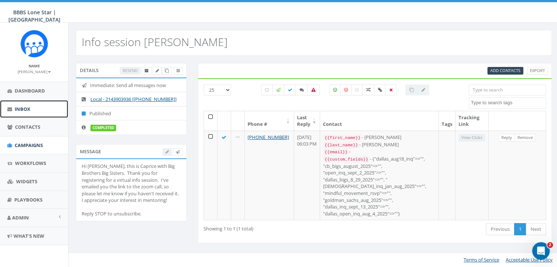
click at [22, 108] on span "Inbox" at bounding box center [23, 109] width 16 height 7
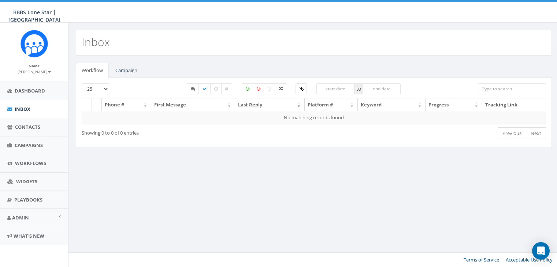
select select
click at [121, 69] on link "Campaign" at bounding box center [127, 70] width 34 height 15
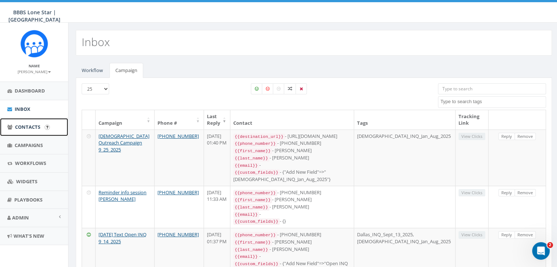
click at [28, 124] on span "Contacts" at bounding box center [27, 127] width 25 height 7
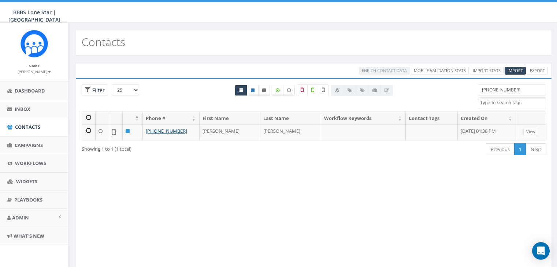
select select
drag, startPoint x: 517, startPoint y: 89, endPoint x: 438, endPoint y: 95, distance: 79.0
click at [438, 95] on div "25 50 100 Filter [PHONE_NUMBER] [GEOGRAPHIC_DATA] BIGS 8_29_2025 [GEOGRAPHIC_DA…" at bounding box center [313, 98] width 475 height 27
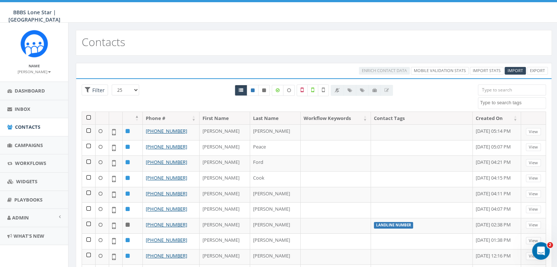
paste input "[PHONE_NUMBER]"
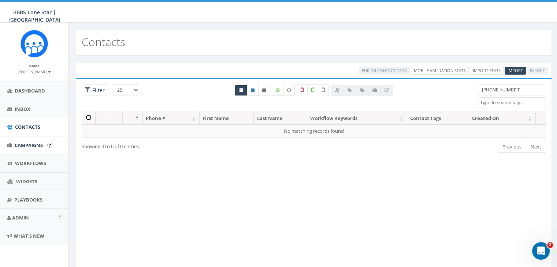
type input "[PHONE_NUMBER]"
click at [32, 142] on span "Campaigns" at bounding box center [29, 145] width 28 height 7
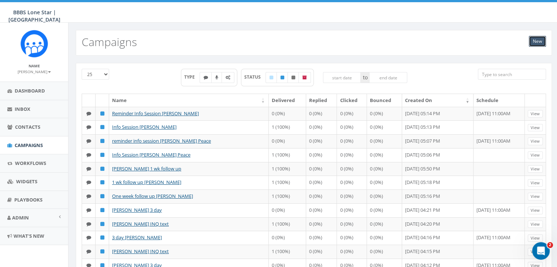
click at [540, 43] on link "New" at bounding box center [537, 41] width 17 height 11
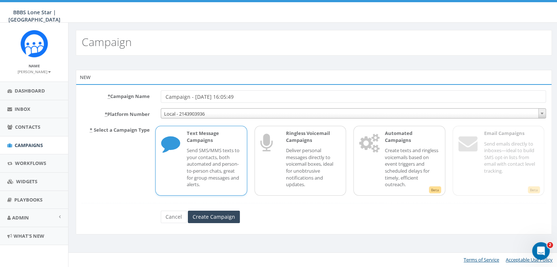
drag, startPoint x: 246, startPoint y: 96, endPoint x: 134, endPoint y: 99, distance: 112.5
click at [133, 99] on div "* Campaign Name Campaign - [DATE] 16:05:49" at bounding box center [313, 96] width 475 height 12
type input "[PERSON_NAME]"
drag, startPoint x: 217, startPoint y: 151, endPoint x: 223, endPoint y: 164, distance: 14.6
click at [217, 155] on p "Send SMS/MMS texts to your contacts, both automated and person-to-person chats,…" at bounding box center [214, 167] width 54 height 41
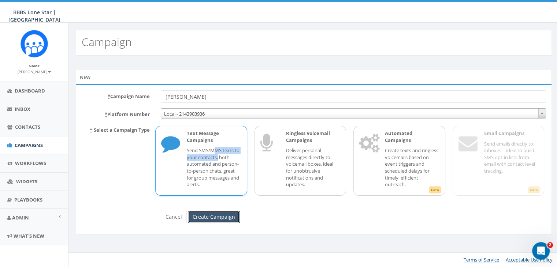
click at [226, 218] on input "Create Campaign" at bounding box center [214, 217] width 52 height 12
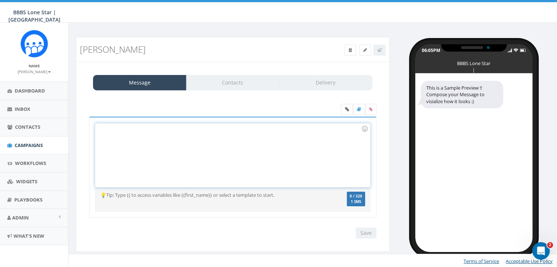
click at [248, 134] on div at bounding box center [232, 155] width 275 height 64
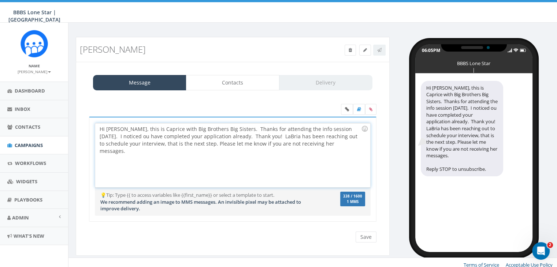
click at [232, 126] on div "Hi Andrew, this is Caprice with Big Brothers Big Sisters. Thanks for attending …" at bounding box center [232, 155] width 275 height 64
click at [340, 128] on div "Hi Andrew, this is Caprice with Big Brothers Big Sisters. Thanks for attending …" at bounding box center [232, 155] width 275 height 64
click at [196, 138] on div "Hi Andrew, this is Caprice with Big Brothers Big Sisters. Thanks for attending …" at bounding box center [232, 155] width 275 height 64
click at [138, 144] on div "Hi Andrew, this is Caprice with Big Brothers Big Sisters. Thanks for attending …" at bounding box center [232, 155] width 275 height 64
click at [173, 144] on div "Hi Andrew, this is Caprice with Big Brothers Big Sisters. Thanks for attending …" at bounding box center [232, 155] width 275 height 64
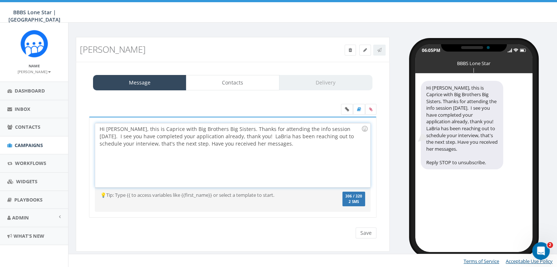
click at [256, 144] on div "Hi Andrew, this is Caprice with Big Brothers Big Sisters. Thanks for attending …" at bounding box center [232, 155] width 275 height 64
click at [324, 228] on div "Save Next" at bounding box center [233, 233] width 299 height 11
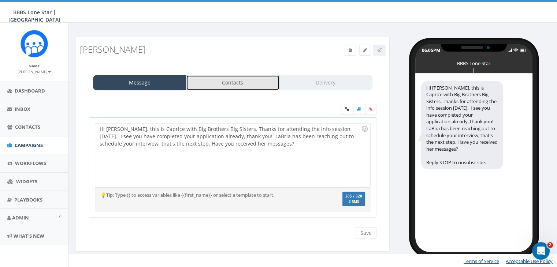
click at [247, 84] on link "Contacts" at bounding box center [232, 82] width 93 height 15
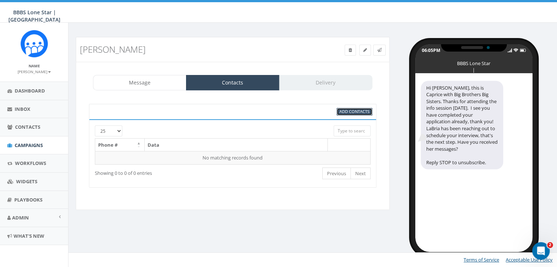
click at [348, 109] on span "Add Contacts" at bounding box center [355, 111] width 30 height 5
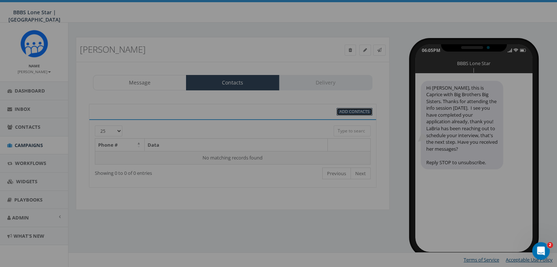
select select
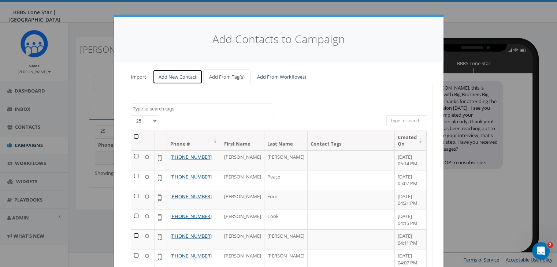
click at [173, 73] on link "Add New Contact" at bounding box center [178, 77] width 50 height 15
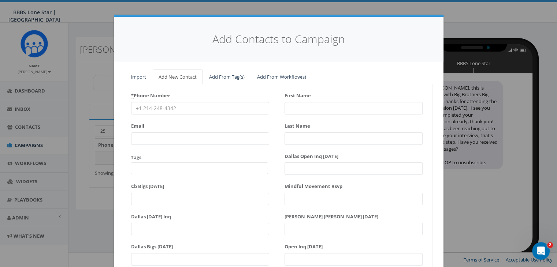
click at [143, 109] on input "* Phone Number" at bounding box center [200, 108] width 138 height 12
paste input "(224) 225-9526"
type input "(224) 225-9526"
click at [299, 107] on input "First Name" at bounding box center [354, 108] width 138 height 12
type input "A"
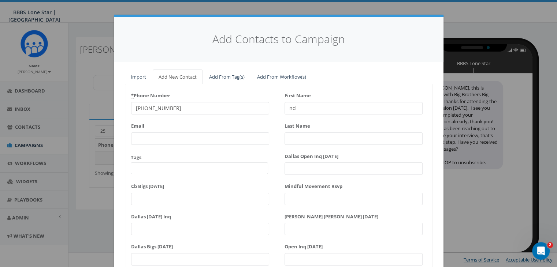
type input "n"
type input "Andrew"
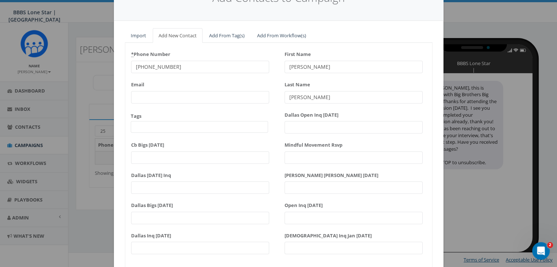
scroll to position [93, 0]
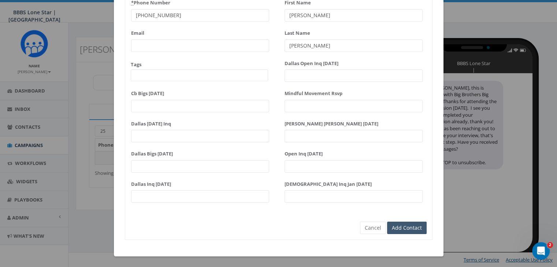
type input "Lee"
click at [402, 229] on input "Add Contact" at bounding box center [407, 228] width 40 height 12
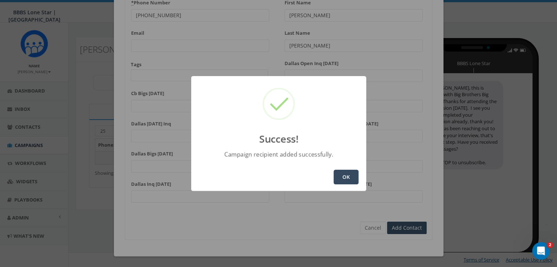
click at [350, 179] on button "OK" at bounding box center [346, 177] width 25 height 15
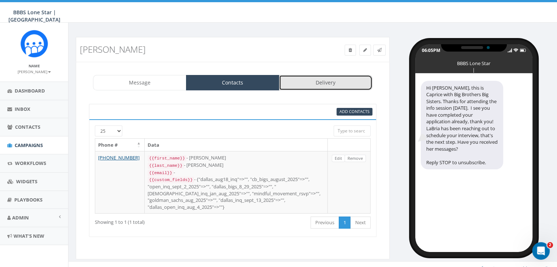
click at [319, 83] on link "Delivery" at bounding box center [325, 82] width 93 height 15
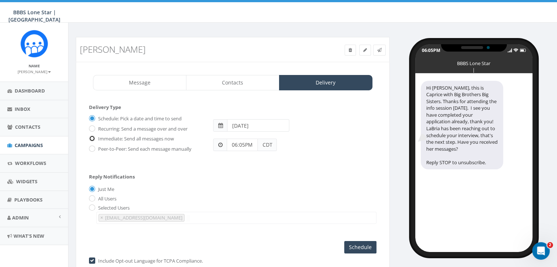
click at [93, 137] on input "Immediate: Send all messages now" at bounding box center [91, 139] width 5 height 5
radio input "true"
click at [349, 242] on input "Send Now" at bounding box center [359, 247] width 34 height 12
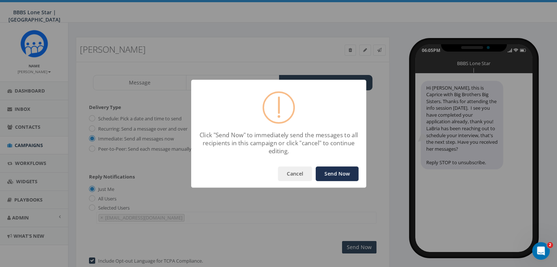
click at [337, 173] on button "Send Now" at bounding box center [337, 174] width 43 height 15
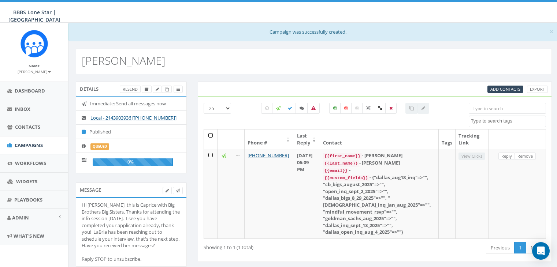
select select
click at [27, 107] on span "Inbox" at bounding box center [23, 109] width 16 height 7
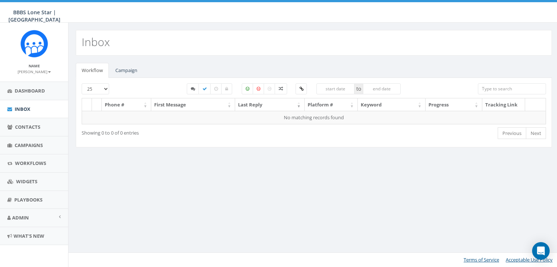
select select
click at [123, 72] on link "Campaign" at bounding box center [127, 70] width 34 height 15
